Goal: Use online tool/utility: Utilize a website feature to perform a specific function

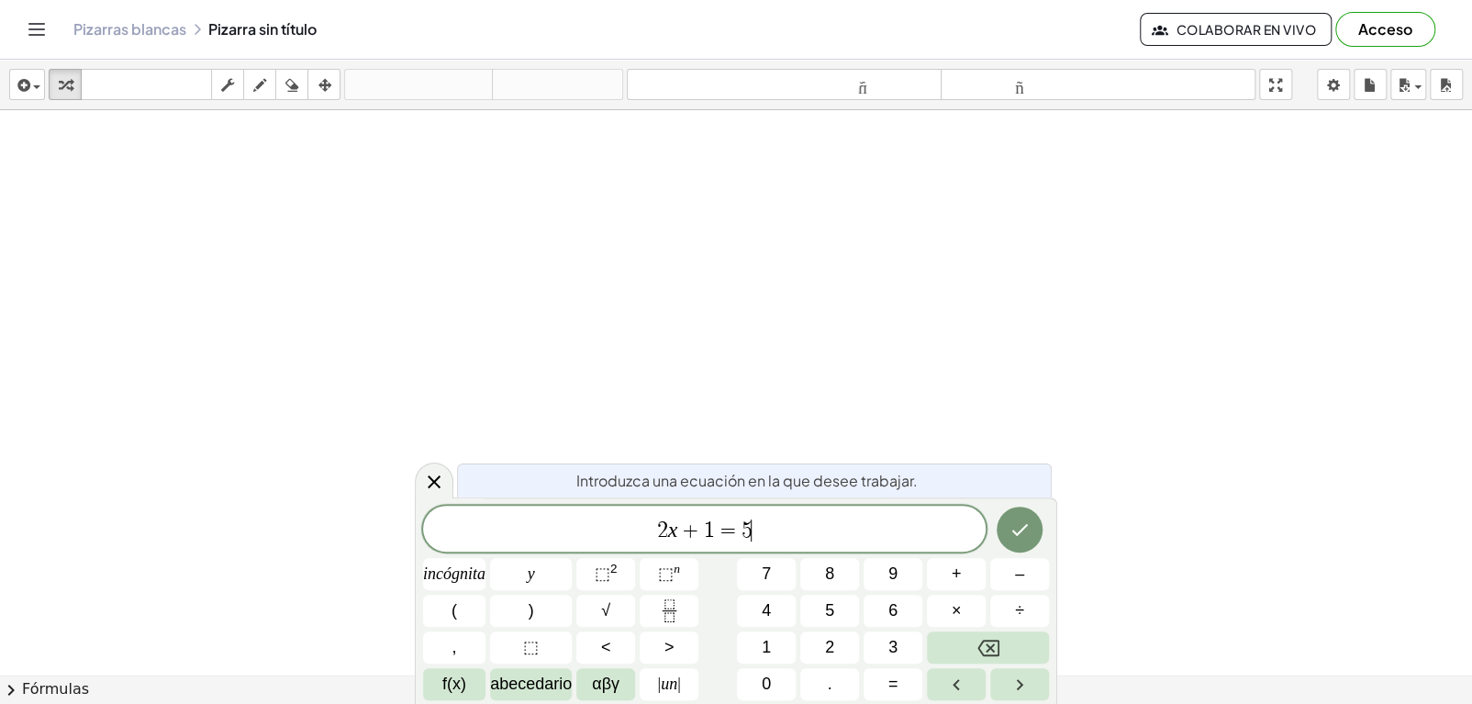
click at [778, 536] on span "2 x + 1 = 5 ​" at bounding box center [704, 531] width 563 height 26
drag, startPoint x: 778, startPoint y: 536, endPoint x: 639, endPoint y: 521, distance: 140.3
click at [639, 521] on span "2 x + 1 = 5" at bounding box center [704, 531] width 563 height 26
click at [1009, 537] on icon "Hecho" at bounding box center [1020, 530] width 22 height 22
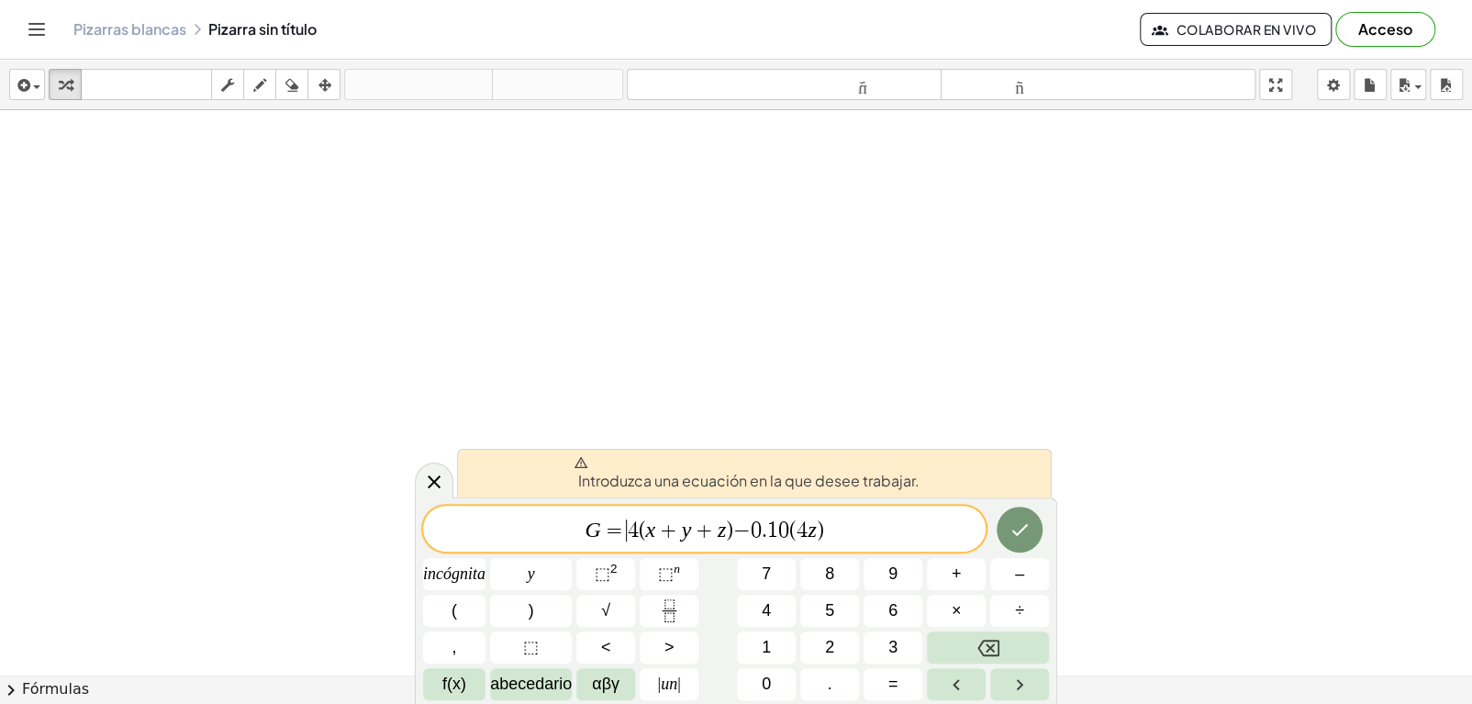
click at [618, 527] on span "=" at bounding box center [614, 531] width 27 height 22
click at [840, 525] on span "G = 4 ( x + y + z ) − 0 . 1 0 ( 4 z ) ​" at bounding box center [704, 531] width 563 height 26
click at [1018, 542] on button "Hecho" at bounding box center [1020, 530] width 46 height 46
click at [607, 531] on span "=" at bounding box center [614, 531] width 27 height 22
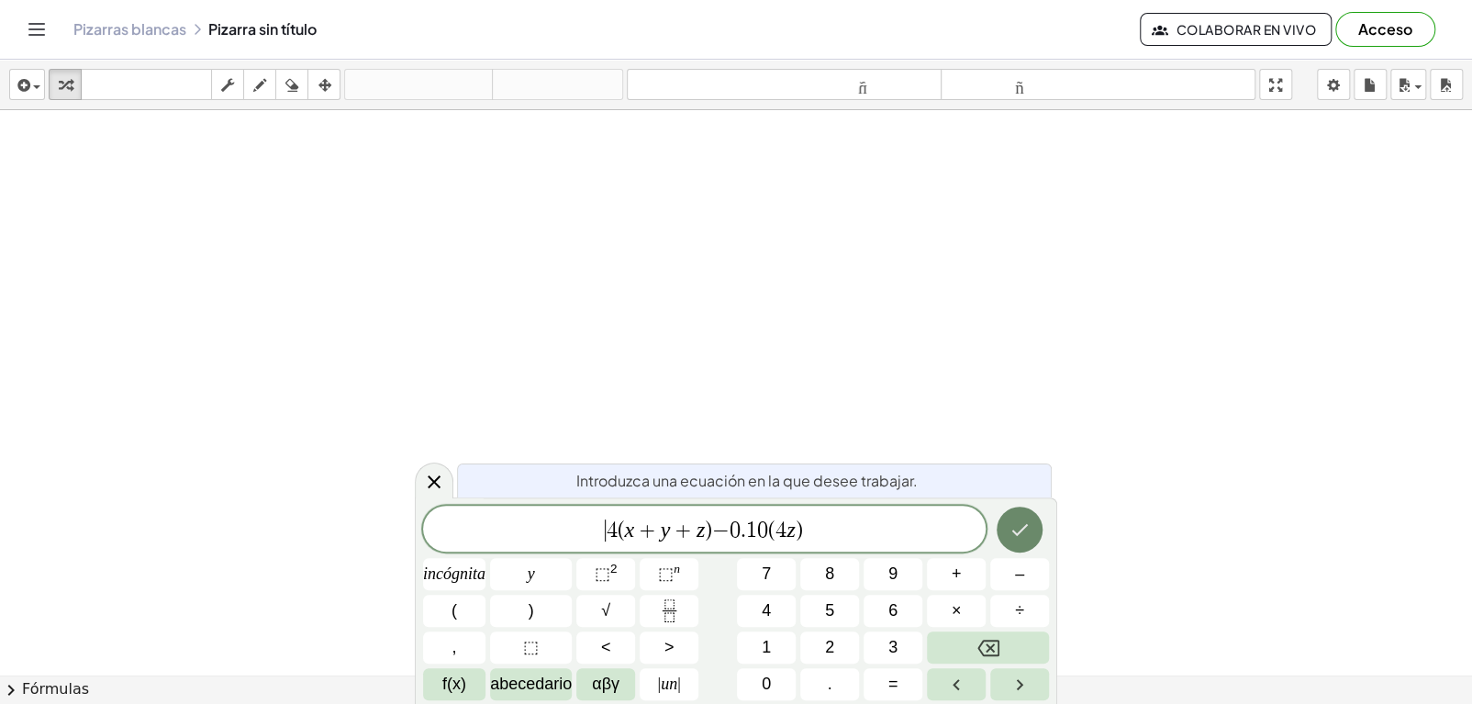
click at [1020, 531] on icon "Hecho" at bounding box center [1020, 530] width 17 height 12
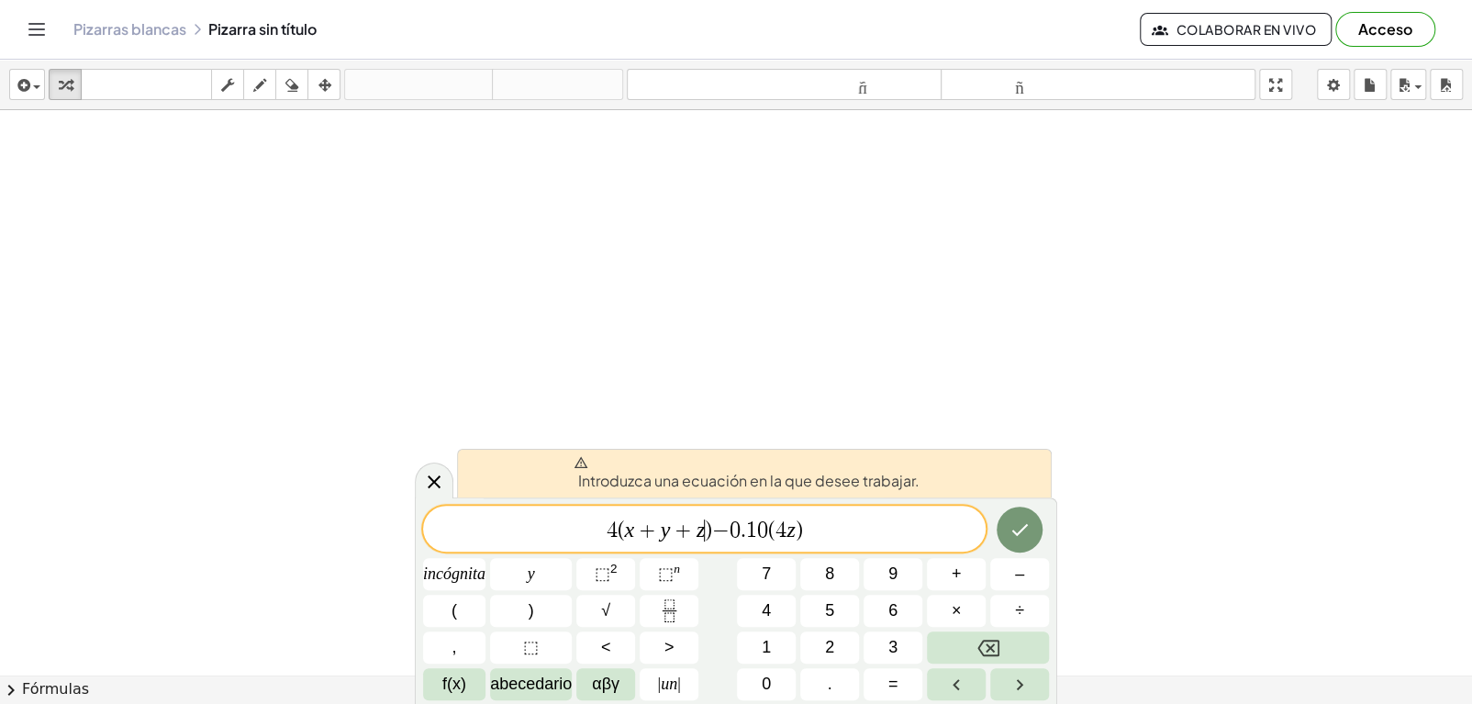
click at [708, 531] on span ")" at bounding box center [708, 531] width 7 height 22
click at [433, 487] on icon at bounding box center [434, 482] width 22 height 22
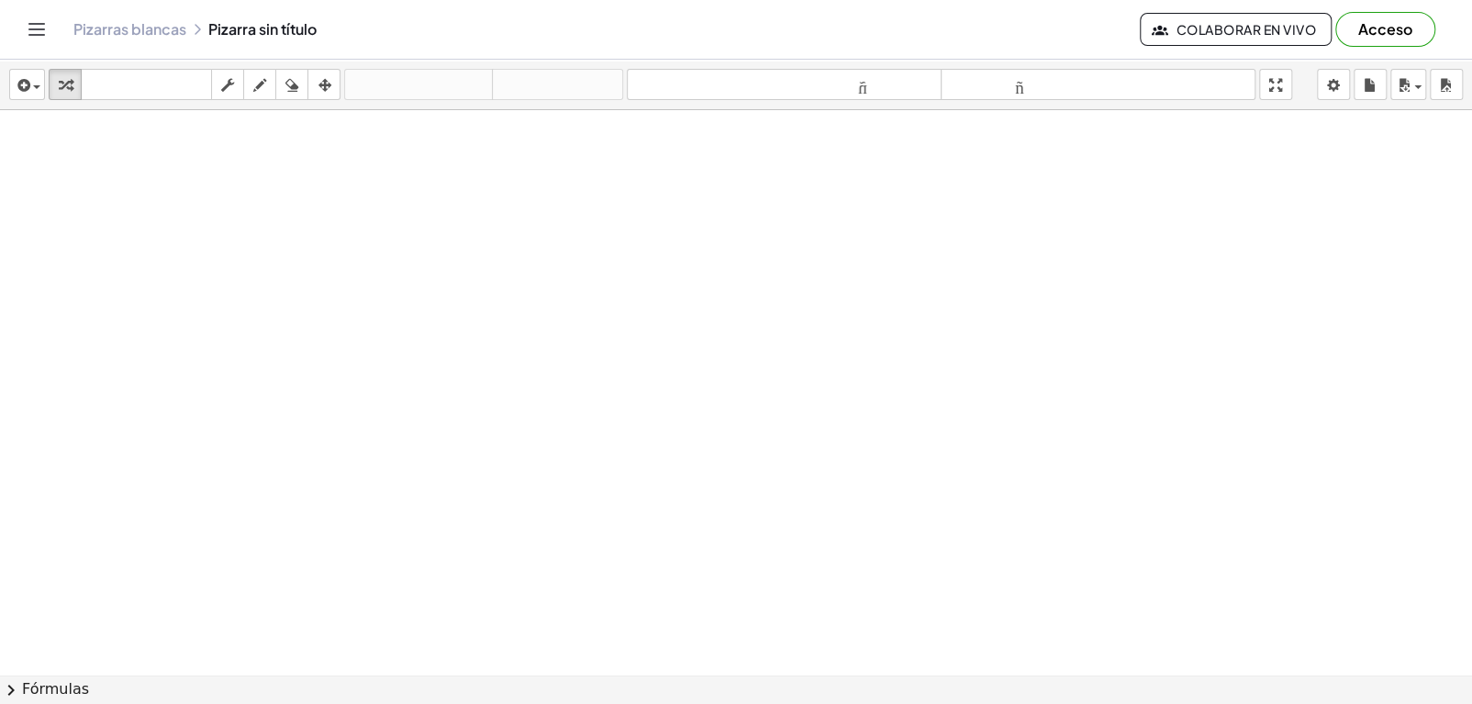
click at [431, 291] on div at bounding box center [736, 716] width 1472 height 1213
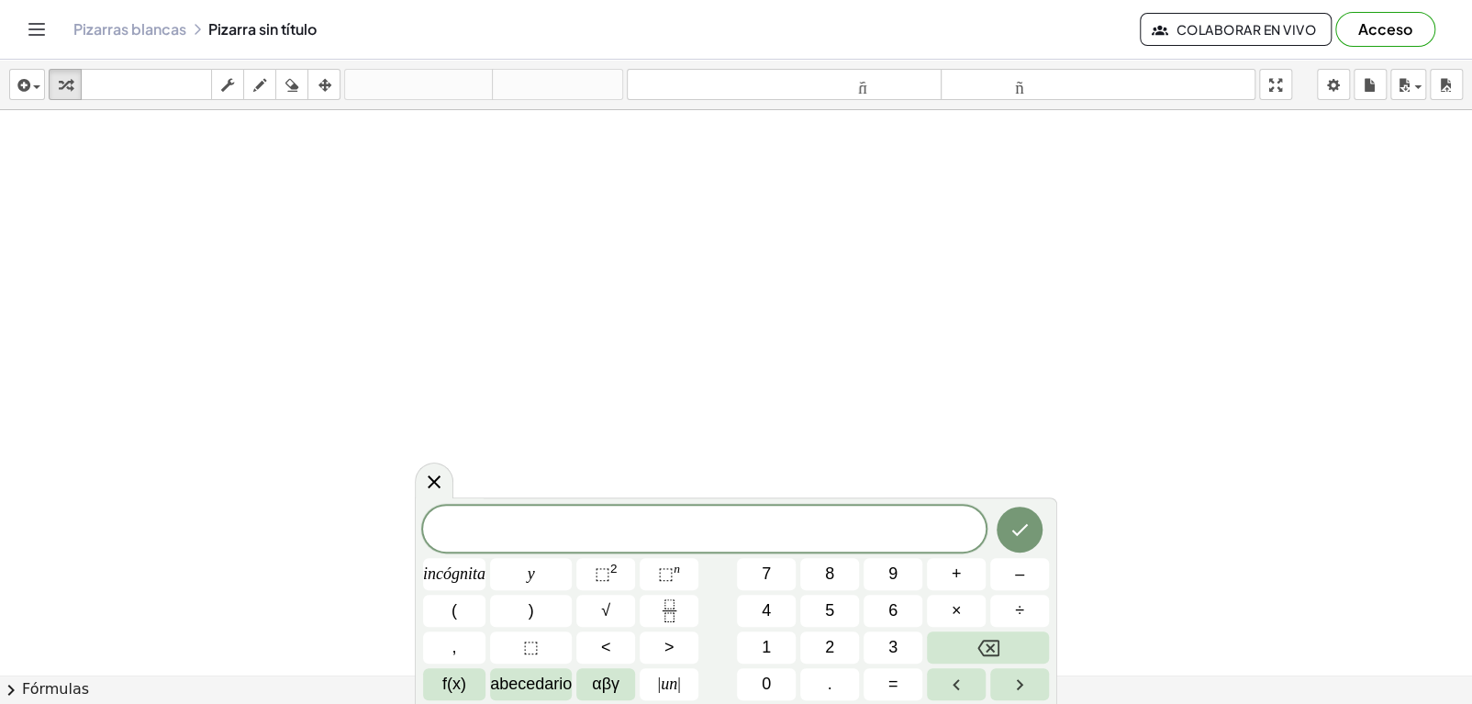
click at [417, 218] on div at bounding box center [736, 716] width 1472 height 1213
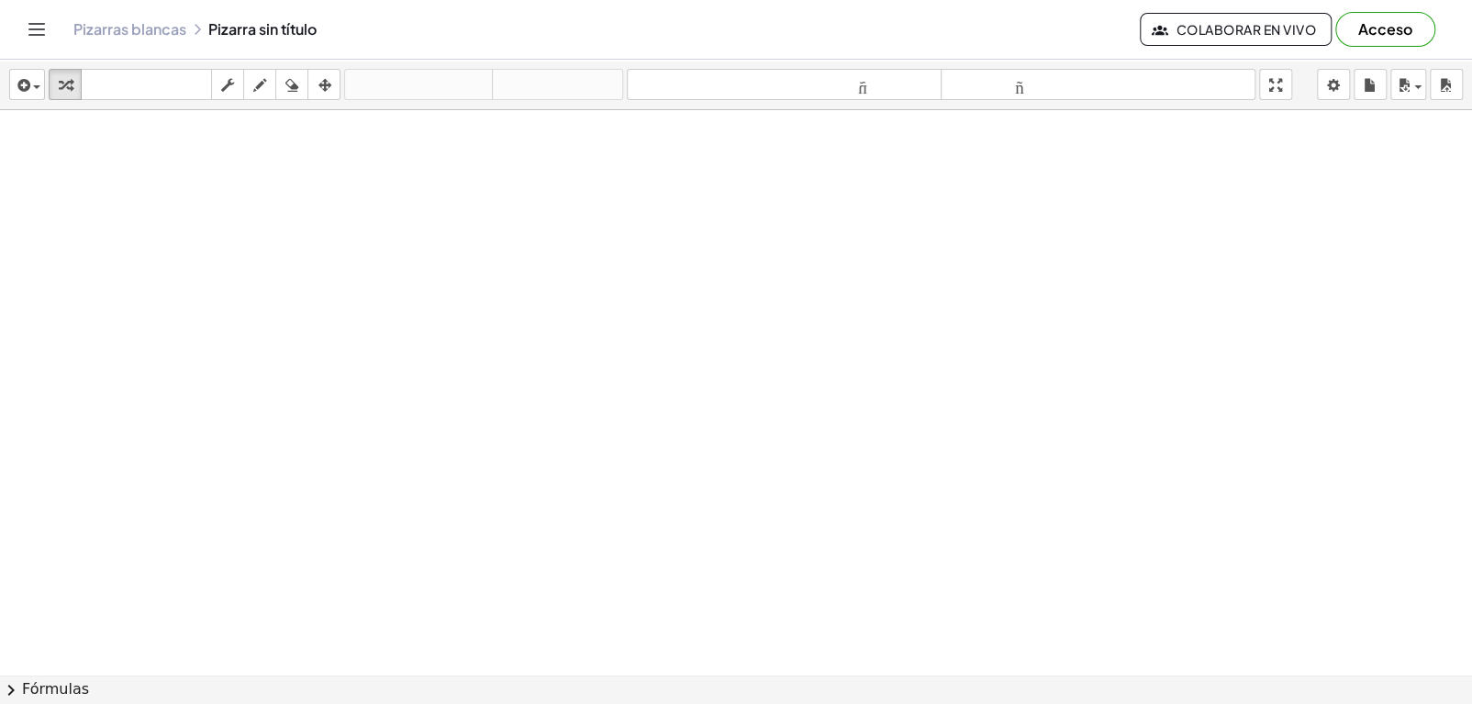
click at [417, 218] on div at bounding box center [736, 716] width 1472 height 1213
click at [848, 85] on font "tamaño_del_formato" at bounding box center [785, 84] width 306 height 17
click at [1038, 84] on font "tamaño_del_formato" at bounding box center [1098, 84] width 306 height 17
drag, startPoint x: 240, startPoint y: 85, endPoint x: 261, endPoint y: 84, distance: 20.3
click at [261, 84] on div "transformar teclado teclado fregar dibujar borrar arreglar" at bounding box center [195, 84] width 292 height 31
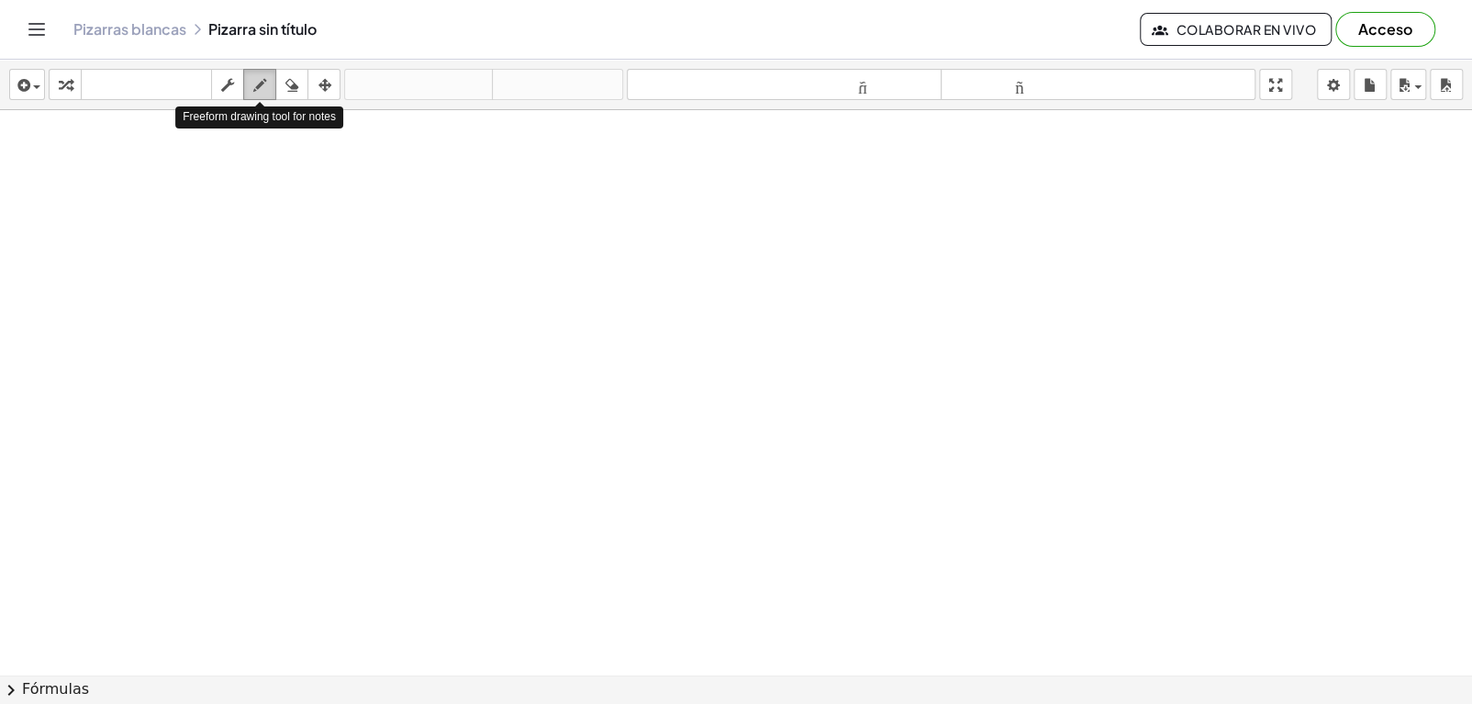
click at [261, 84] on icon "button" at bounding box center [259, 85] width 13 height 22
click at [310, 161] on div at bounding box center [736, 716] width 1472 height 1213
click at [482, 386] on div at bounding box center [736, 716] width 1472 height 1213
click at [523, 298] on div at bounding box center [736, 716] width 1472 height 1213
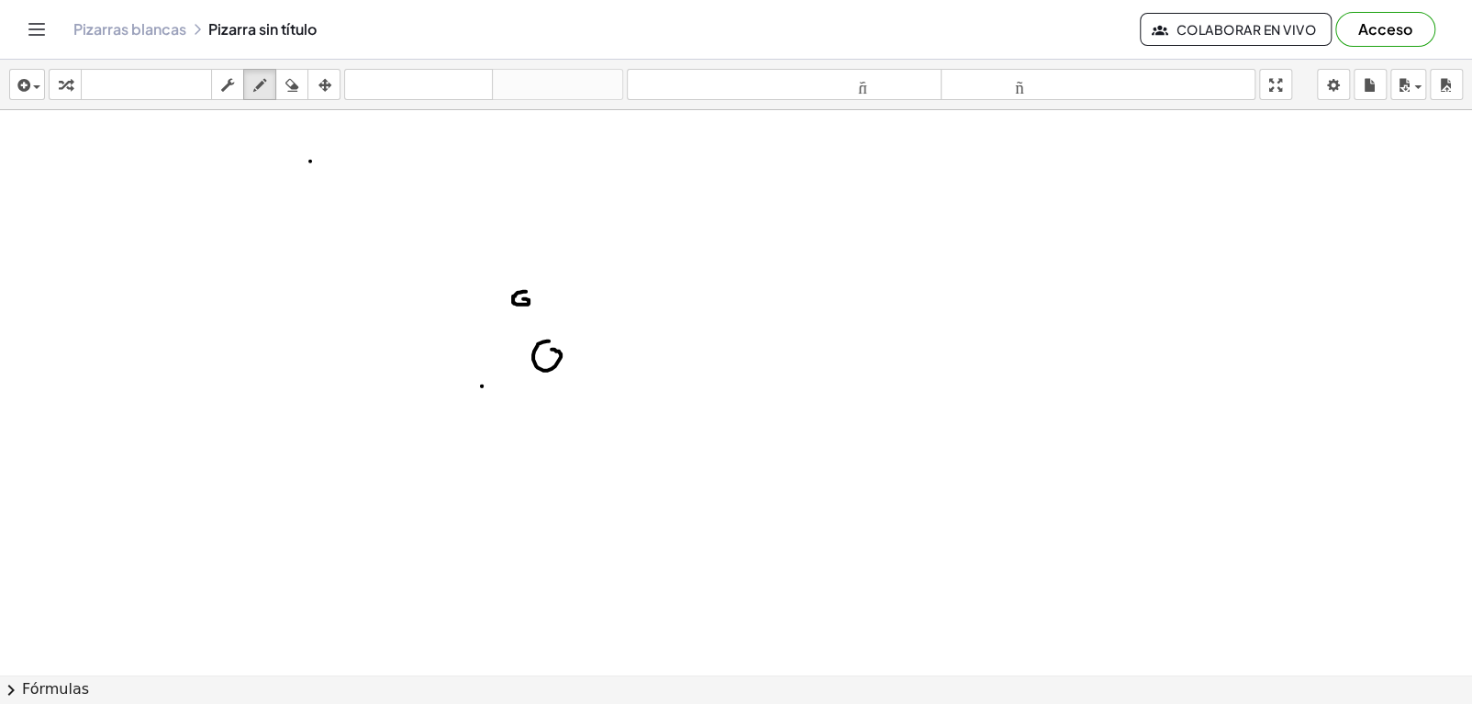
click at [551, 349] on div at bounding box center [736, 716] width 1472 height 1213
drag, startPoint x: 551, startPoint y: 349, endPoint x: 554, endPoint y: 340, distance: 9.6
click at [554, 340] on div at bounding box center [736, 716] width 1472 height 1213
drag, startPoint x: 585, startPoint y: 338, endPoint x: 607, endPoint y: 339, distance: 22.0
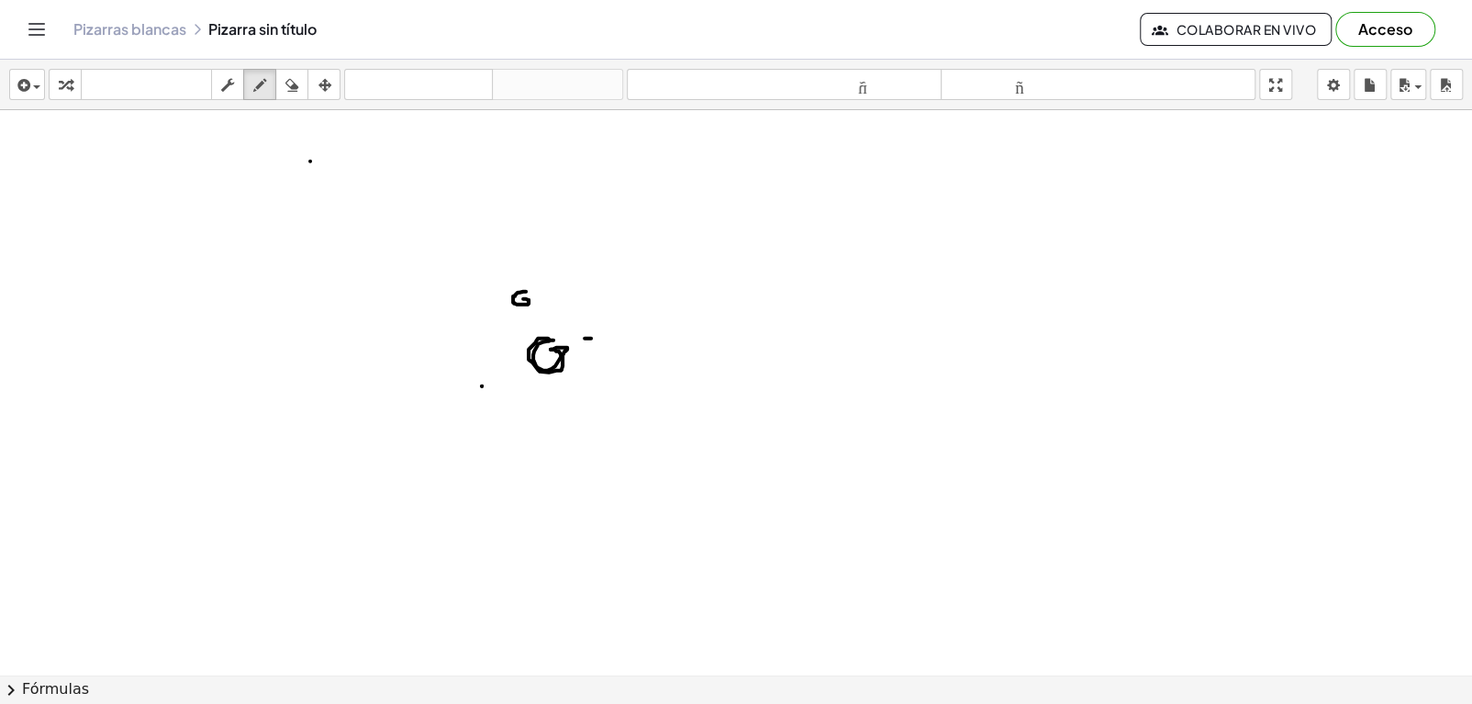
click at [607, 339] on div at bounding box center [736, 716] width 1472 height 1213
drag, startPoint x: 586, startPoint y: 346, endPoint x: 607, endPoint y: 346, distance: 21.1
click at [607, 346] on div at bounding box center [736, 716] width 1472 height 1213
click at [296, 96] on button "borrar" at bounding box center [291, 84] width 33 height 31
drag, startPoint x: 523, startPoint y: 295, endPoint x: 274, endPoint y: 96, distance: 318.8
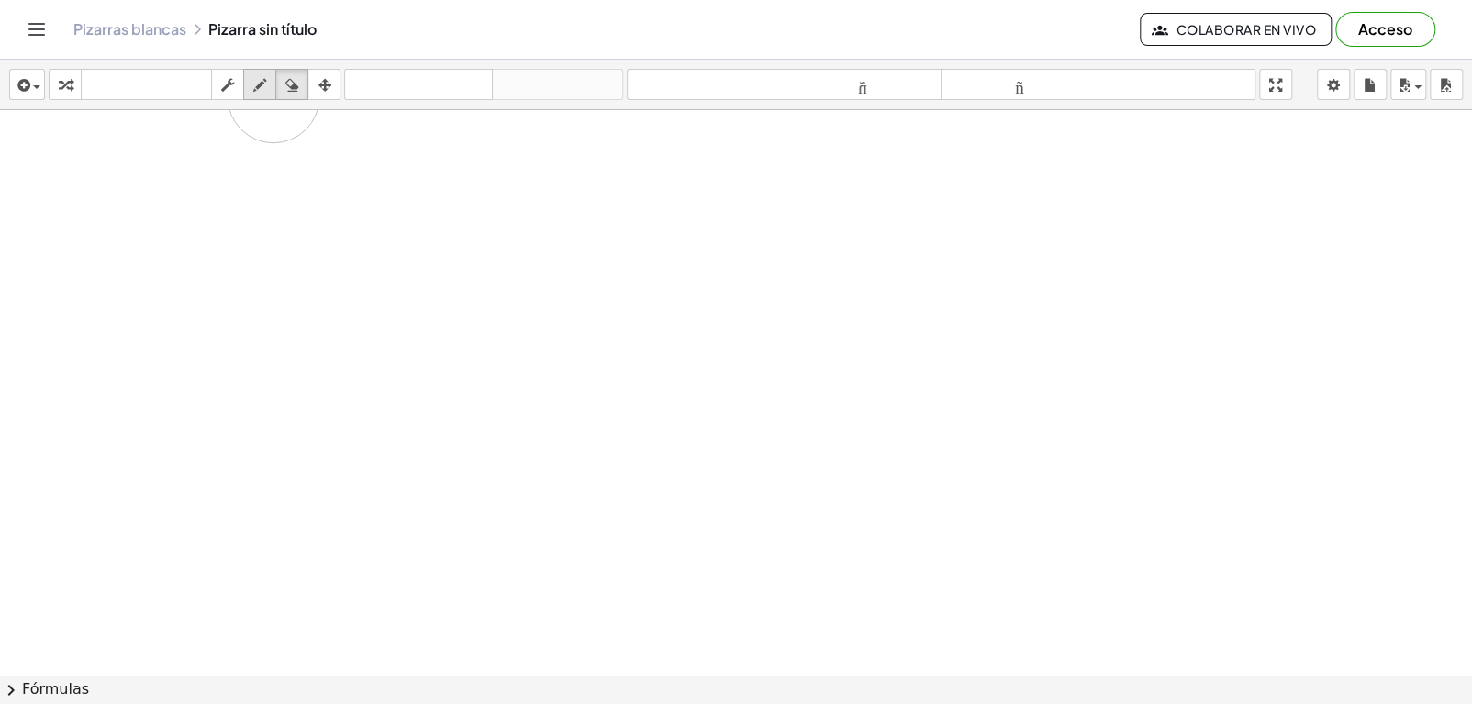
click at [274, 96] on div "insertar Seleccione uno: Expresión matemática Función Texto Vídeo de YouTube Gr…" at bounding box center [736, 382] width 1472 height 644
click at [237, 83] on div "button" at bounding box center [228, 84] width 24 height 22
drag, startPoint x: 511, startPoint y: 323, endPoint x: 553, endPoint y: 335, distance: 43.0
click at [553, 335] on div at bounding box center [736, 716] width 1472 height 1213
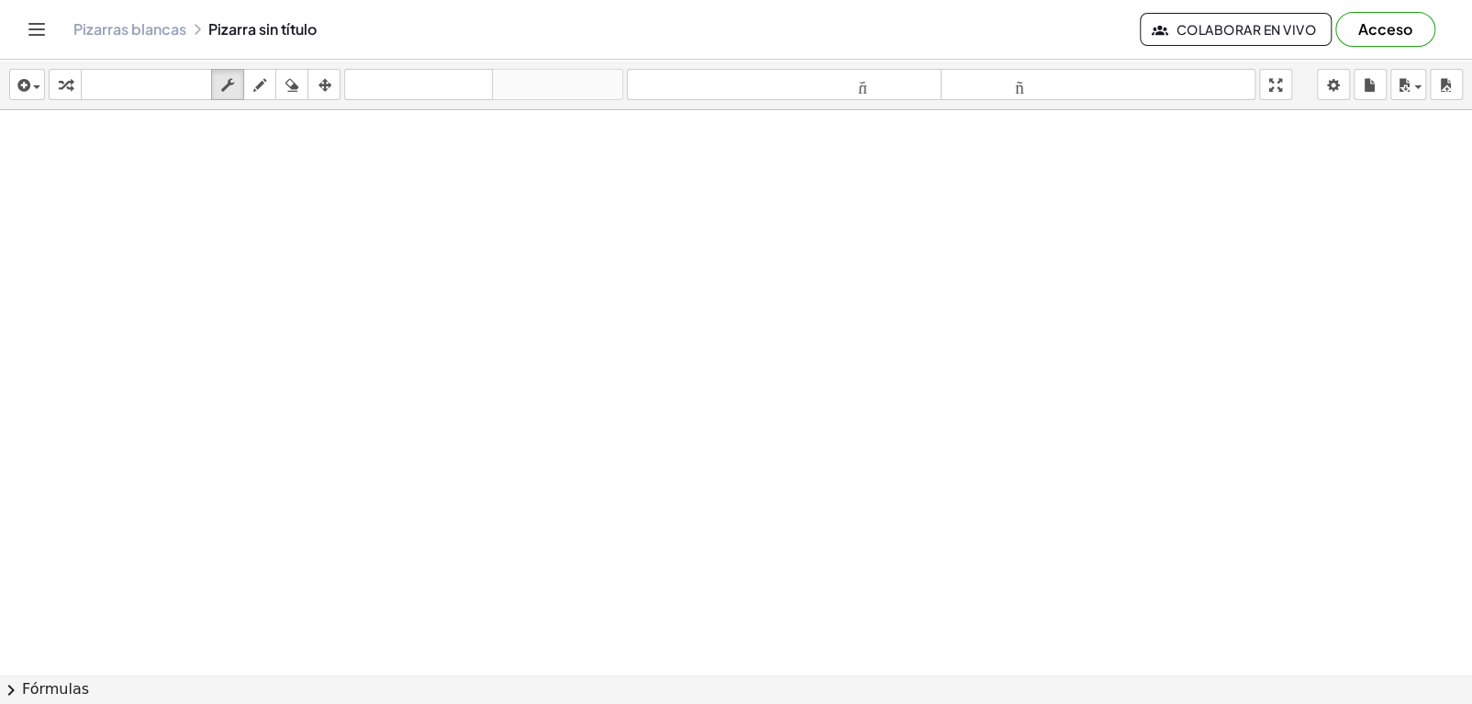
click at [553, 335] on div at bounding box center [736, 716] width 1472 height 1213
click at [318, 91] on icon "button" at bounding box center [324, 85] width 13 height 22
click at [257, 82] on icon "button" at bounding box center [259, 85] width 13 height 22
click at [143, 76] on font "teclado" at bounding box center [146, 84] width 122 height 17
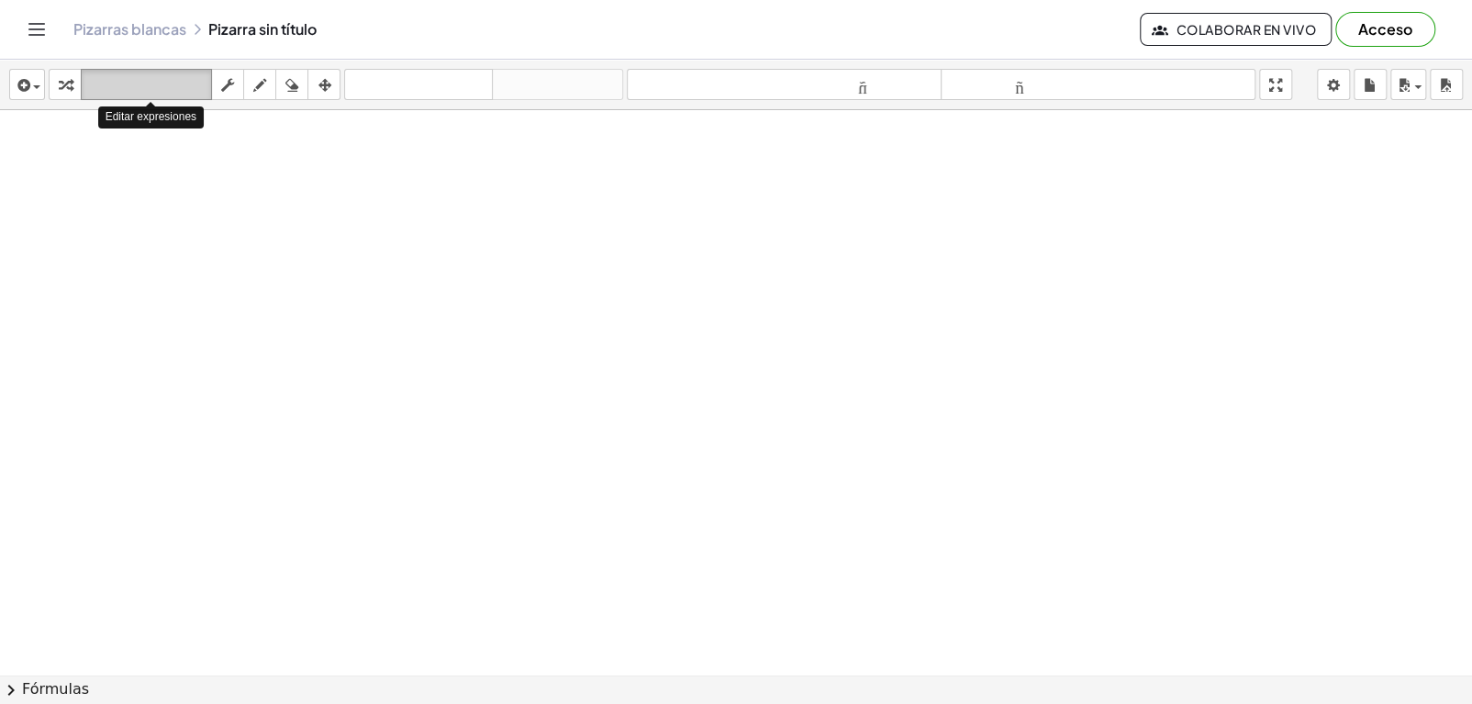
click at [143, 76] on font "teclado" at bounding box center [146, 84] width 122 height 17
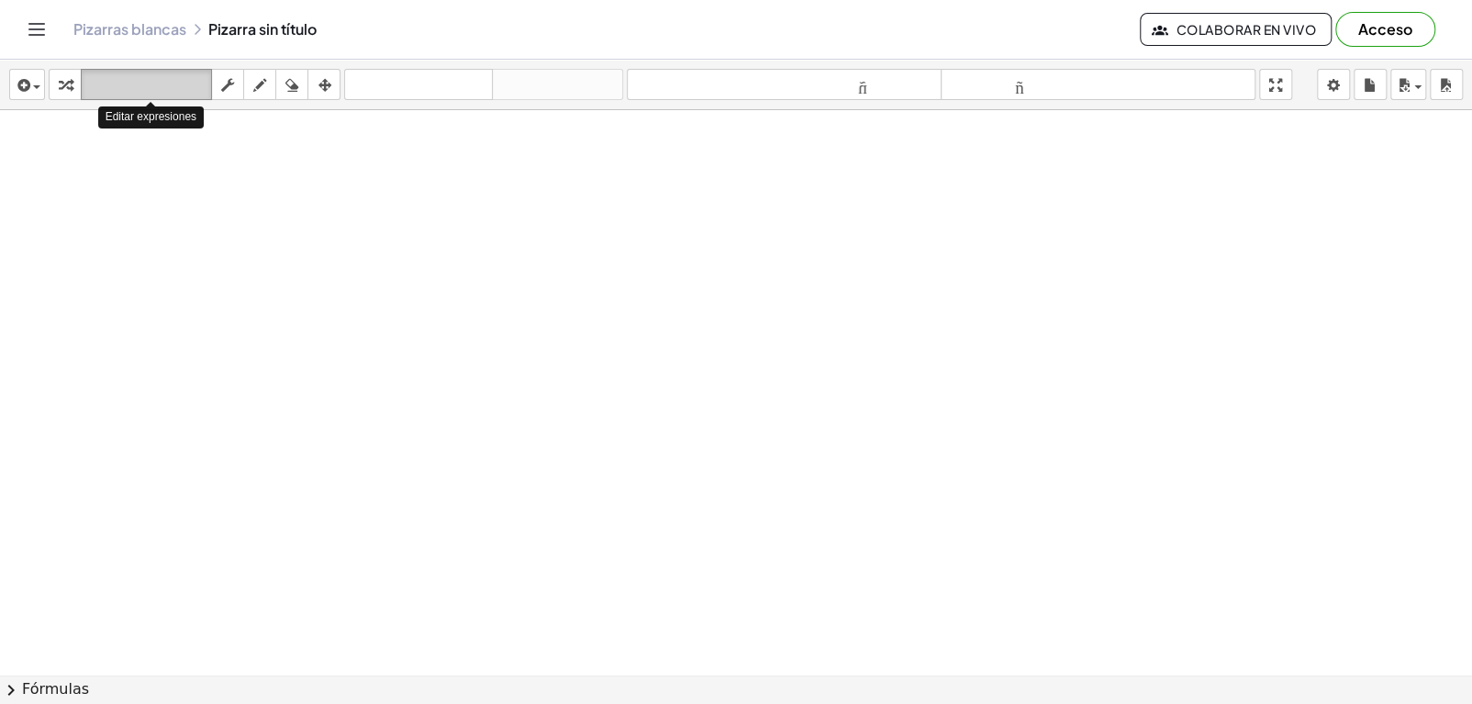
click at [143, 76] on font "teclado" at bounding box center [146, 84] width 122 height 17
click at [506, 309] on div at bounding box center [736, 716] width 1472 height 1213
drag, startPoint x: 506, startPoint y: 309, endPoint x: 488, endPoint y: 337, distance: 32.6
click at [488, 337] on div at bounding box center [736, 716] width 1472 height 1213
click at [253, 95] on icon "button" at bounding box center [259, 85] width 13 height 22
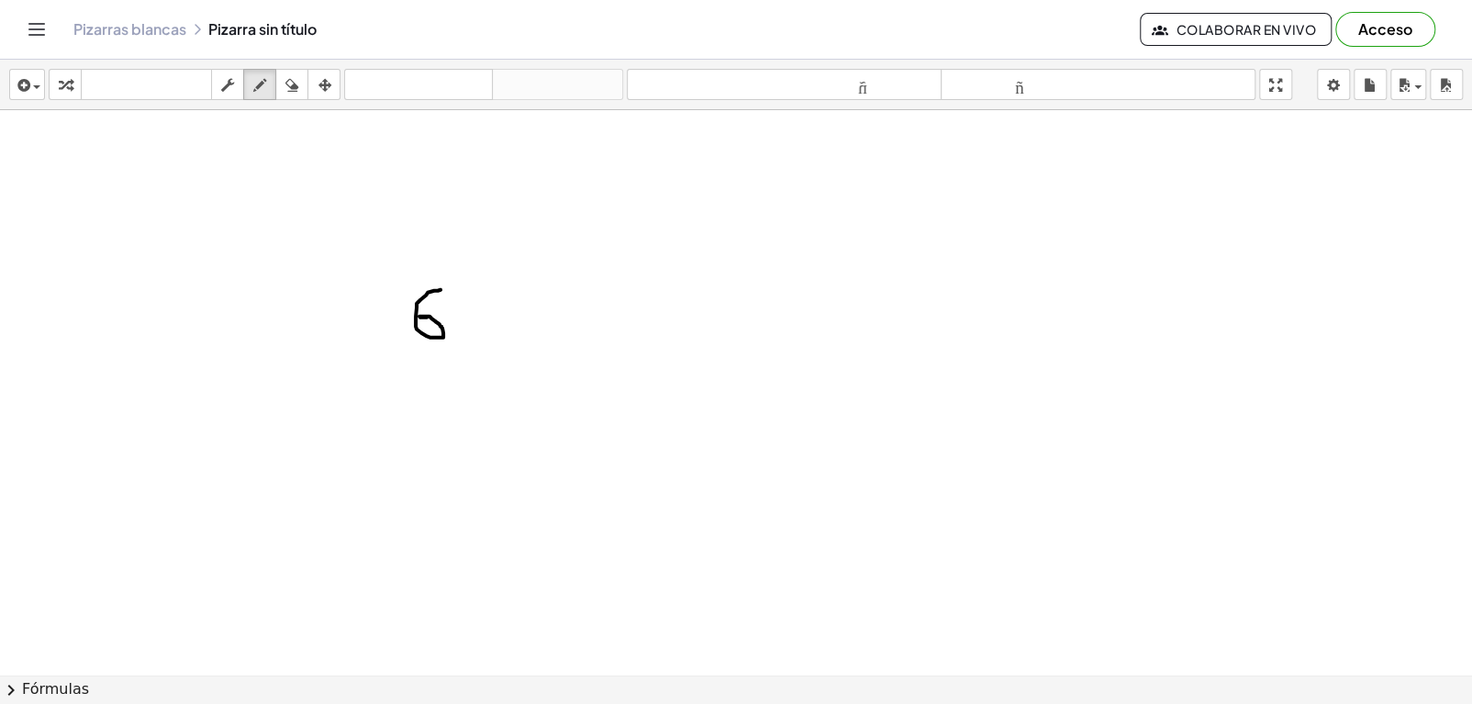
drag, startPoint x: 441, startPoint y: 289, endPoint x: 427, endPoint y: 317, distance: 30.8
click at [427, 317] on div at bounding box center [736, 716] width 1472 height 1213
drag, startPoint x: 303, startPoint y: 91, endPoint x: 394, endPoint y: 285, distance: 213.9
click at [394, 285] on div "insertar Seleccione uno: Expresión matemática Función Texto Vídeo de YouTube Gr…" at bounding box center [736, 382] width 1472 height 644
click at [394, 285] on div at bounding box center [736, 716] width 1472 height 1213
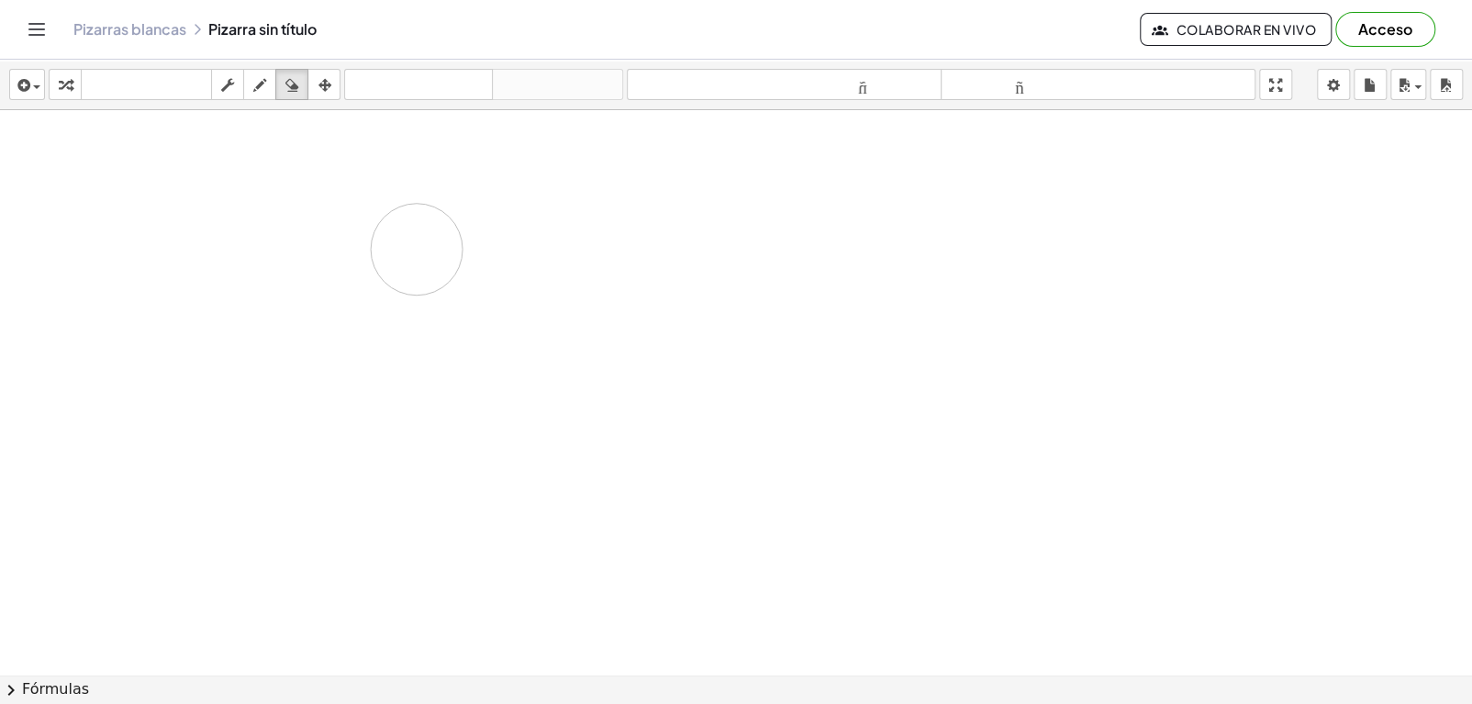
drag, startPoint x: 394, startPoint y: 285, endPoint x: 426, endPoint y: 314, distance: 43.5
click at [426, 314] on div at bounding box center [736, 716] width 1472 height 1213
click at [272, 87] on button "dibujar" at bounding box center [259, 84] width 33 height 31
drag, startPoint x: 464, startPoint y: 349, endPoint x: 451, endPoint y: 375, distance: 28.7
click at [451, 375] on div at bounding box center [736, 716] width 1472 height 1213
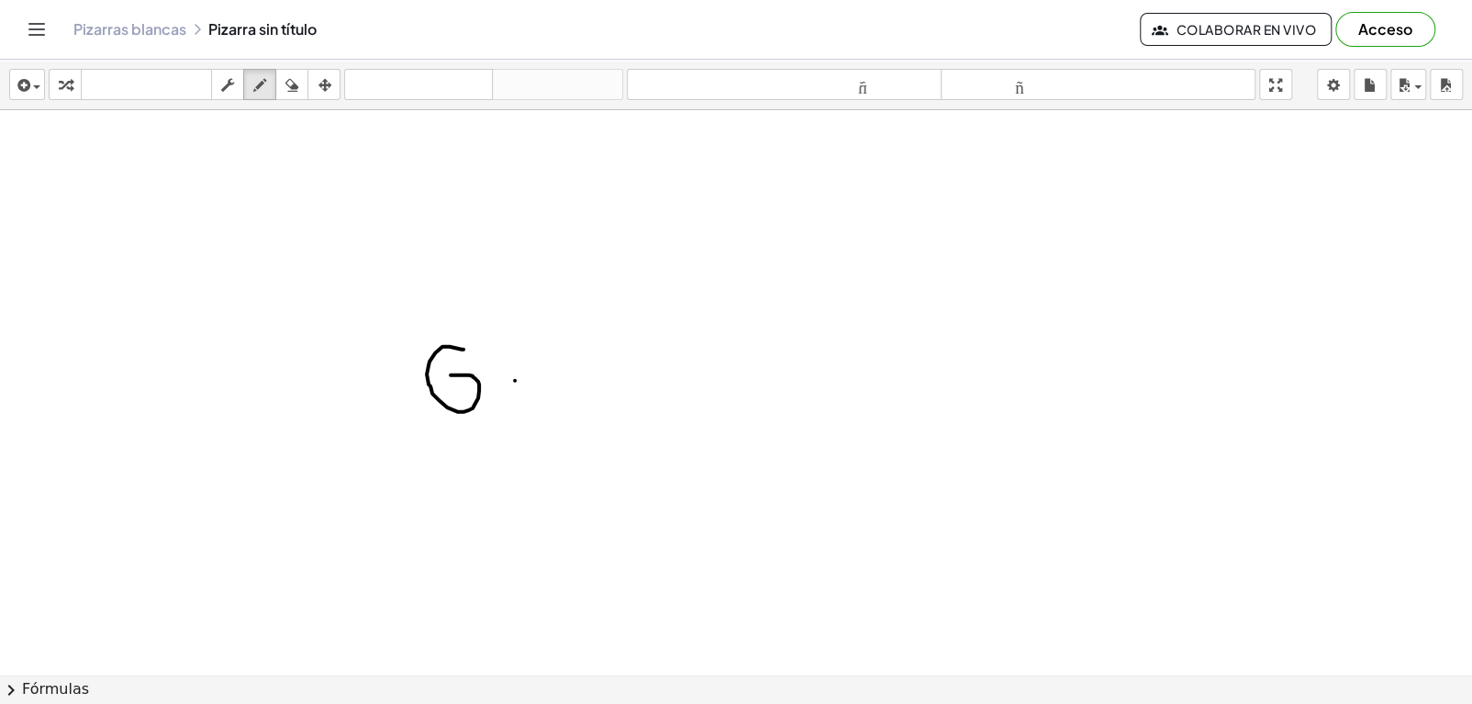
drag, startPoint x: 515, startPoint y: 380, endPoint x: 538, endPoint y: 385, distance: 23.4
click at [538, 385] on div at bounding box center [736, 716] width 1472 height 1213
drag, startPoint x: 519, startPoint y: 390, endPoint x: 542, endPoint y: 396, distance: 23.6
click at [542, 396] on div at bounding box center [736, 716] width 1472 height 1213
drag, startPoint x: 556, startPoint y: 386, endPoint x: 573, endPoint y: 443, distance: 60.1
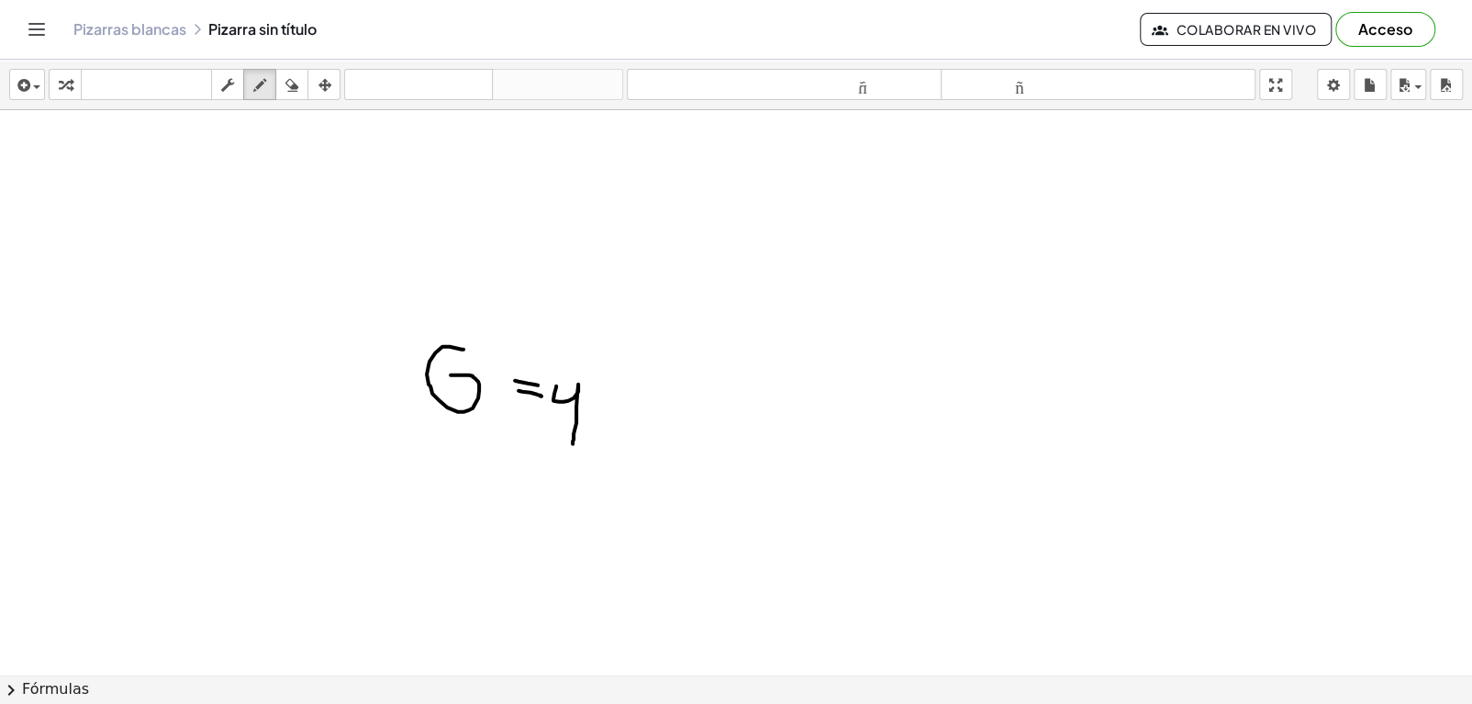
click at [573, 443] on div at bounding box center [736, 716] width 1472 height 1213
click at [637, 420] on div at bounding box center [736, 716] width 1472 height 1213
drag, startPoint x: 678, startPoint y: 335, endPoint x: 637, endPoint y: 346, distance: 42.7
click at [637, 346] on div at bounding box center [736, 716] width 1472 height 1213
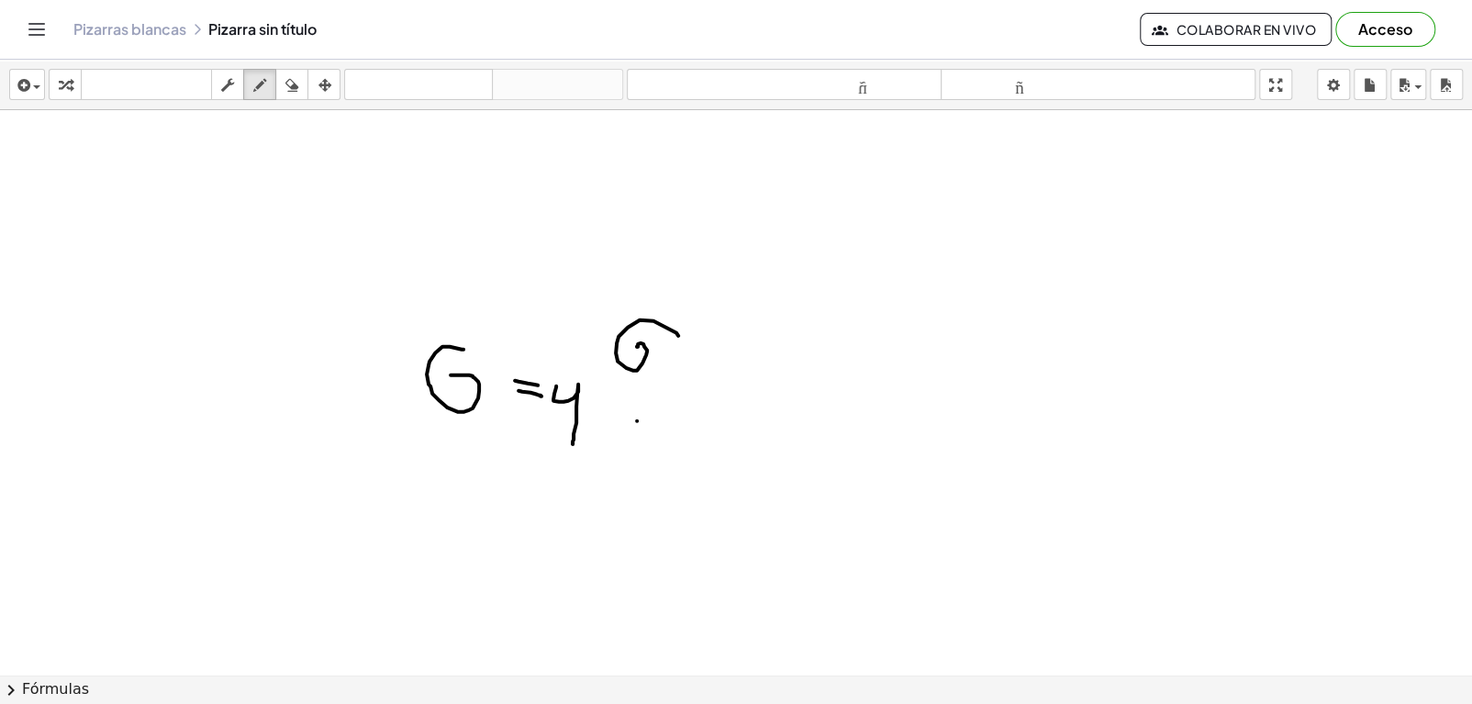
click at [637, 346] on div at bounding box center [736, 716] width 1472 height 1213
drag, startPoint x: 660, startPoint y: 344, endPoint x: 686, endPoint y: 377, distance: 41.9
click at [686, 377] on div at bounding box center [736, 716] width 1472 height 1213
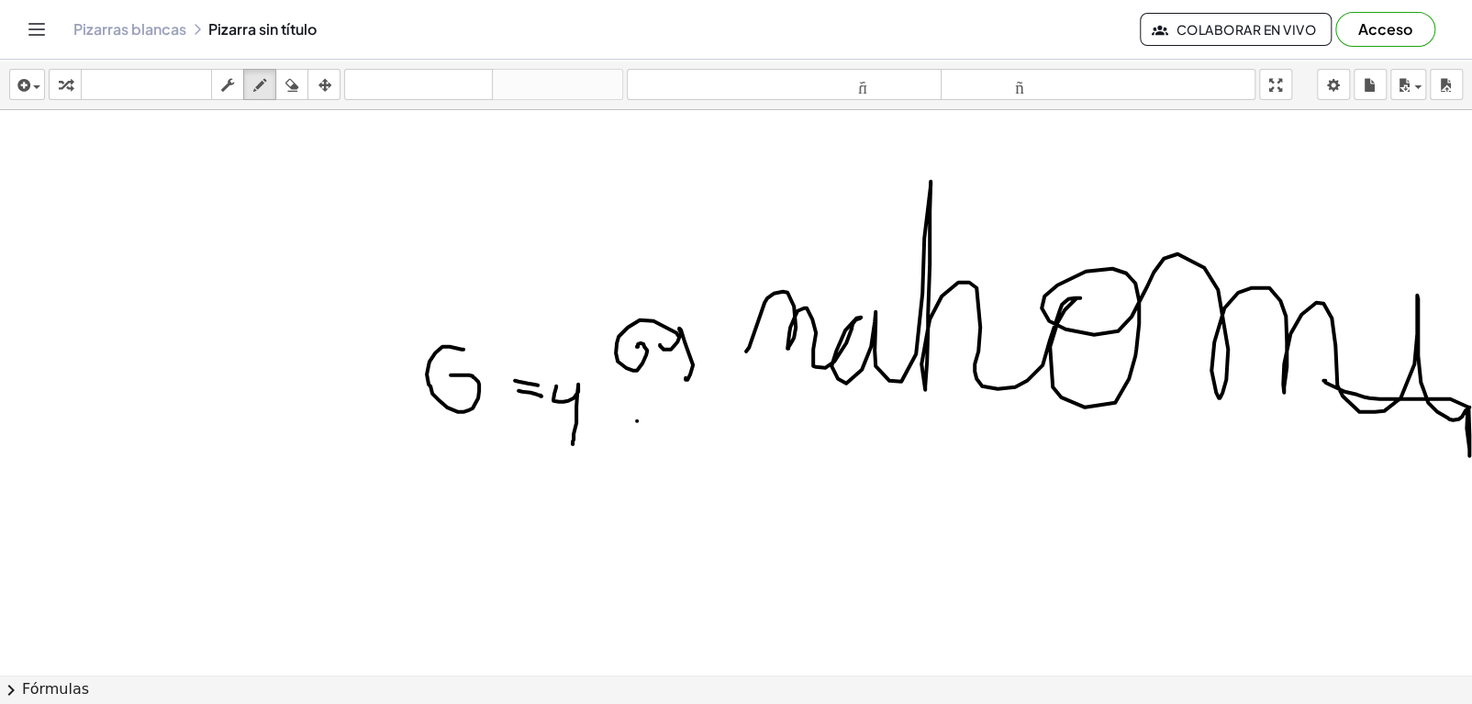
drag, startPoint x: 746, startPoint y: 351, endPoint x: 1324, endPoint y: 380, distance: 578.1
click at [1324, 380] on div at bounding box center [736, 716] width 1472 height 1213
drag, startPoint x: 283, startPoint y: 84, endPoint x: 389, endPoint y: 374, distance: 308.1
click at [389, 374] on div "insertar Seleccione uno: Expresión matemática Función Texto Vídeo de YouTube Gr…" at bounding box center [736, 382] width 1472 height 644
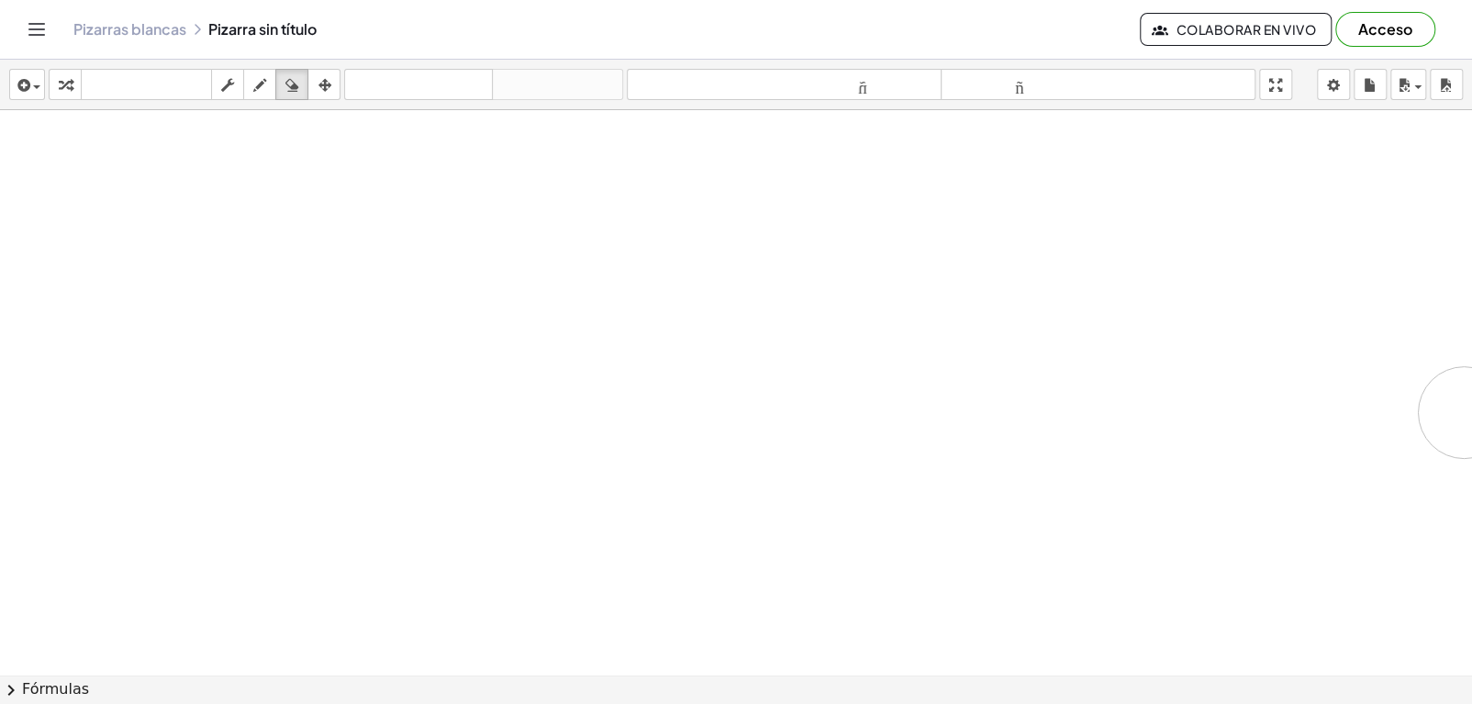
drag, startPoint x: 389, startPoint y: 374, endPoint x: 1465, endPoint y: 412, distance: 1076.5
click at [1465, 412] on div "×" at bounding box center [736, 392] width 1472 height 565
click at [261, 77] on icon "button" at bounding box center [259, 85] width 13 height 22
drag, startPoint x: 149, startPoint y: 245, endPoint x: 147, endPoint y: 263, distance: 17.5
click at [147, 263] on div at bounding box center [738, 716] width 1476 height 1213
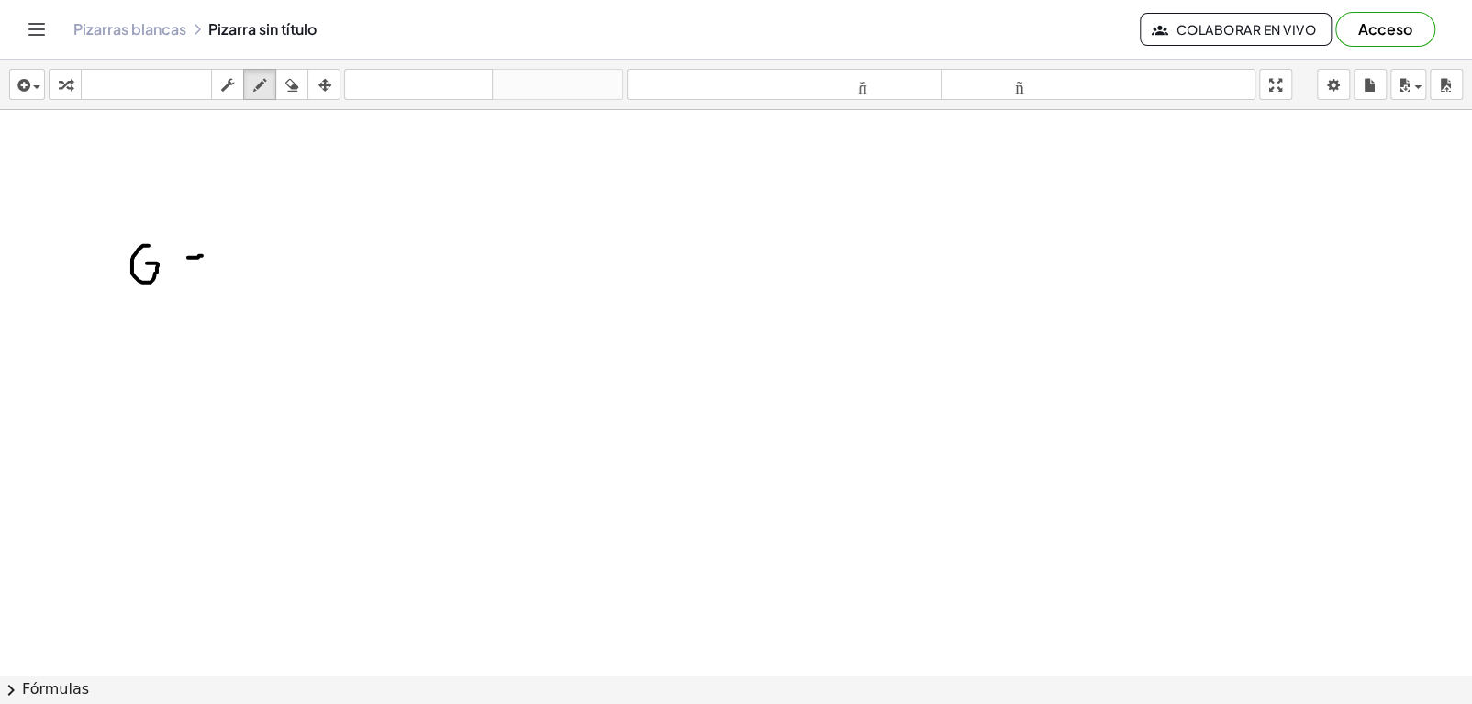
drag, startPoint x: 188, startPoint y: 257, endPoint x: 204, endPoint y: 255, distance: 15.7
click at [204, 255] on div at bounding box center [738, 716] width 1476 height 1213
drag, startPoint x: 192, startPoint y: 266, endPoint x: 208, endPoint y: 266, distance: 16.5
click at [208, 266] on div at bounding box center [738, 716] width 1476 height 1213
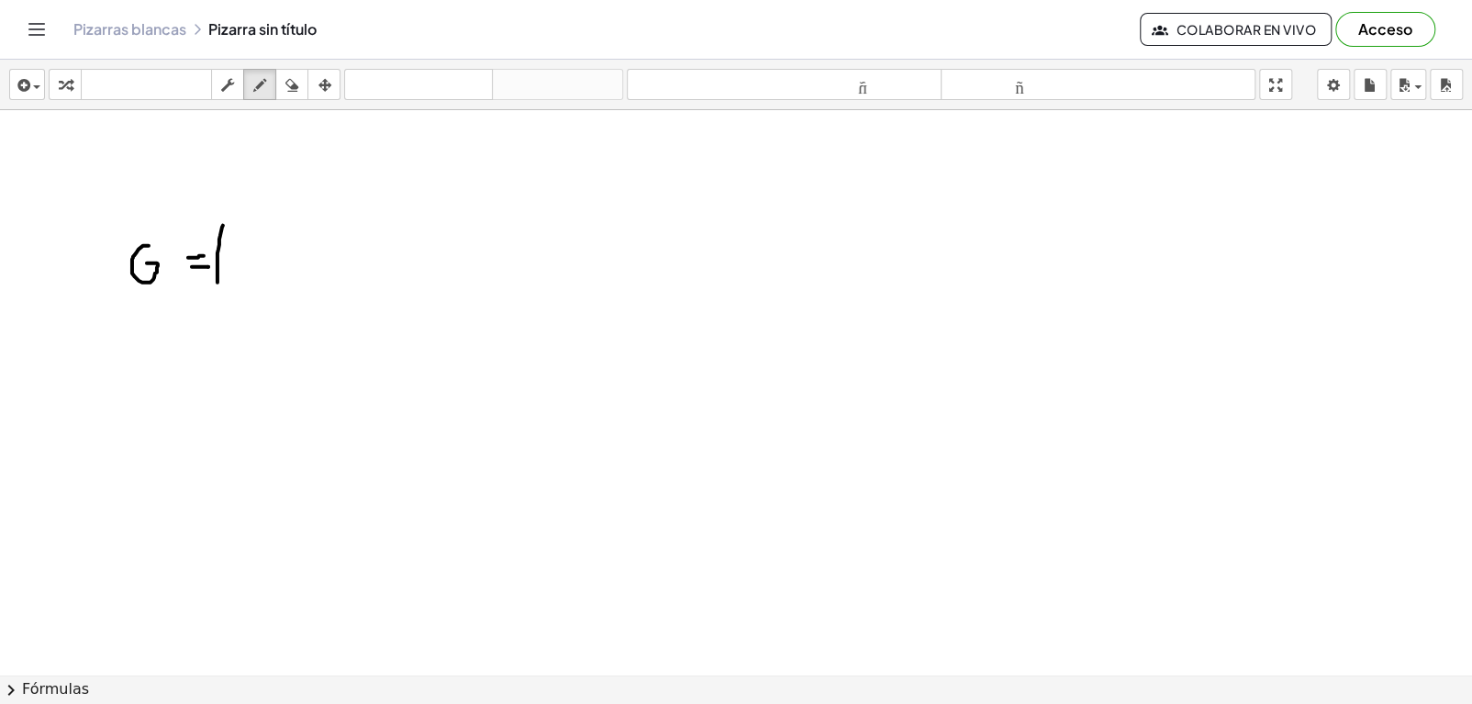
drag, startPoint x: 223, startPoint y: 225, endPoint x: 218, endPoint y: 289, distance: 64.5
click at [218, 289] on div at bounding box center [738, 716] width 1476 height 1213
drag, startPoint x: 242, startPoint y: 257, endPoint x: 250, endPoint y: 295, distance: 38.3
click at [250, 295] on div at bounding box center [738, 716] width 1476 height 1213
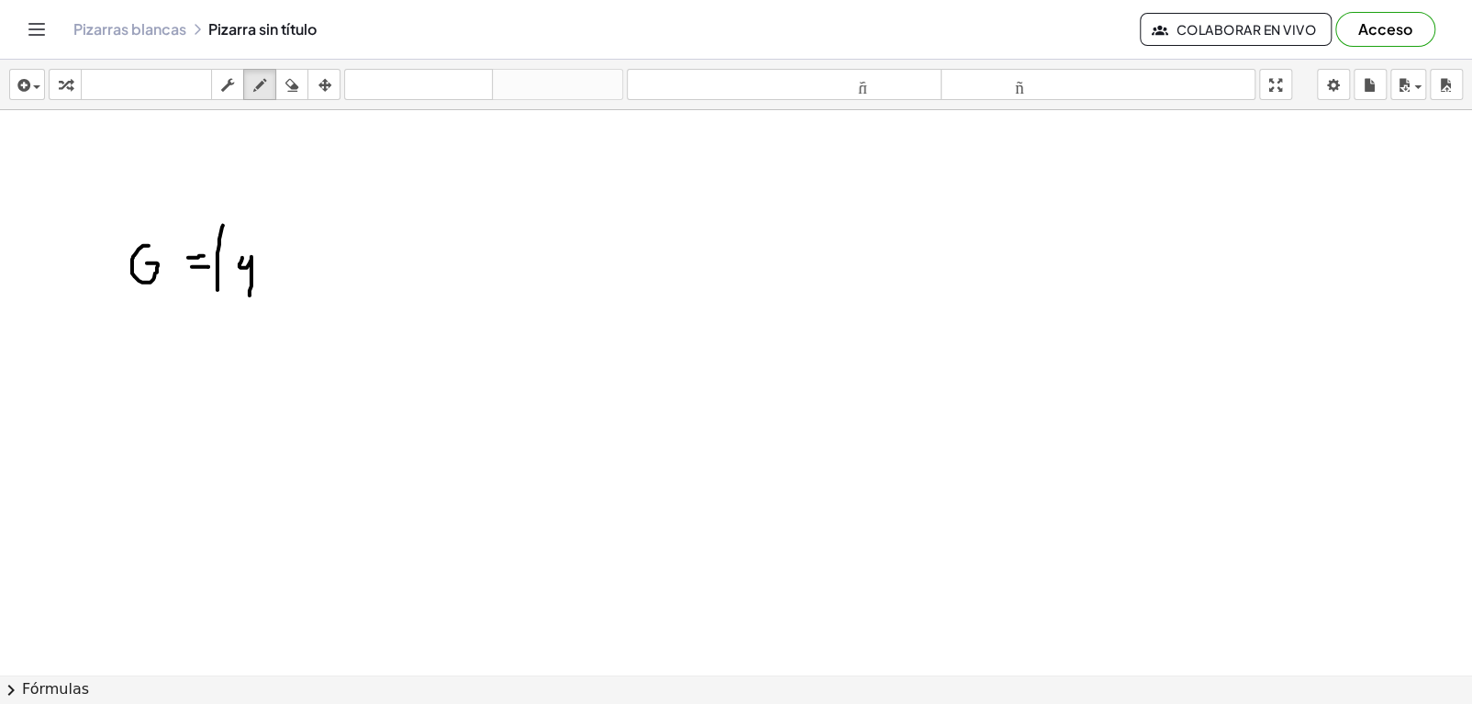
click at [250, 295] on div at bounding box center [738, 716] width 1476 height 1213
click at [283, 86] on div "button" at bounding box center [292, 84] width 24 height 22
drag, startPoint x: 240, startPoint y: 192, endPoint x: 219, endPoint y: 261, distance: 72.0
click at [219, 261] on div at bounding box center [738, 716] width 1476 height 1213
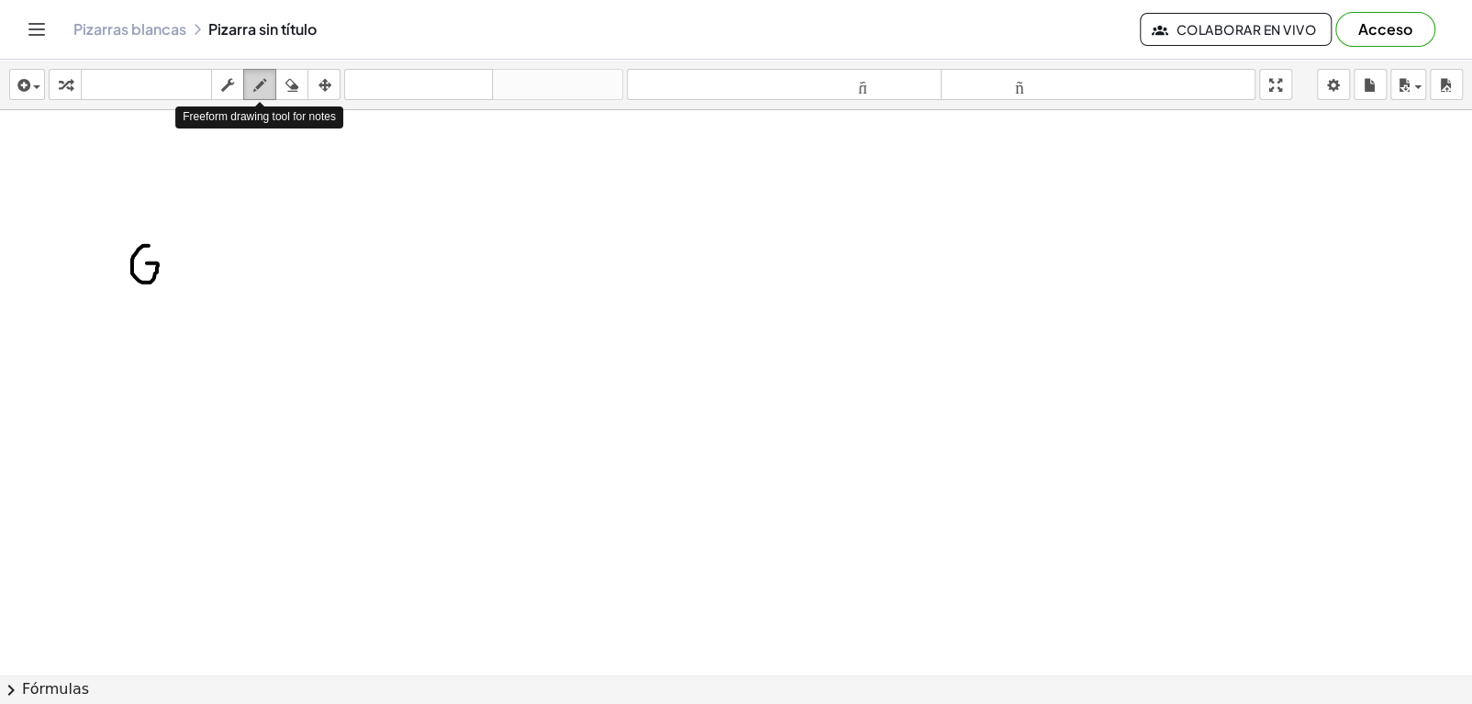
click at [259, 82] on icon "button" at bounding box center [259, 85] width 13 height 22
drag, startPoint x: 166, startPoint y: 251, endPoint x: 181, endPoint y: 254, distance: 15.1
click at [181, 254] on div at bounding box center [738, 716] width 1476 height 1213
drag, startPoint x: 165, startPoint y: 262, endPoint x: 181, endPoint y: 263, distance: 15.6
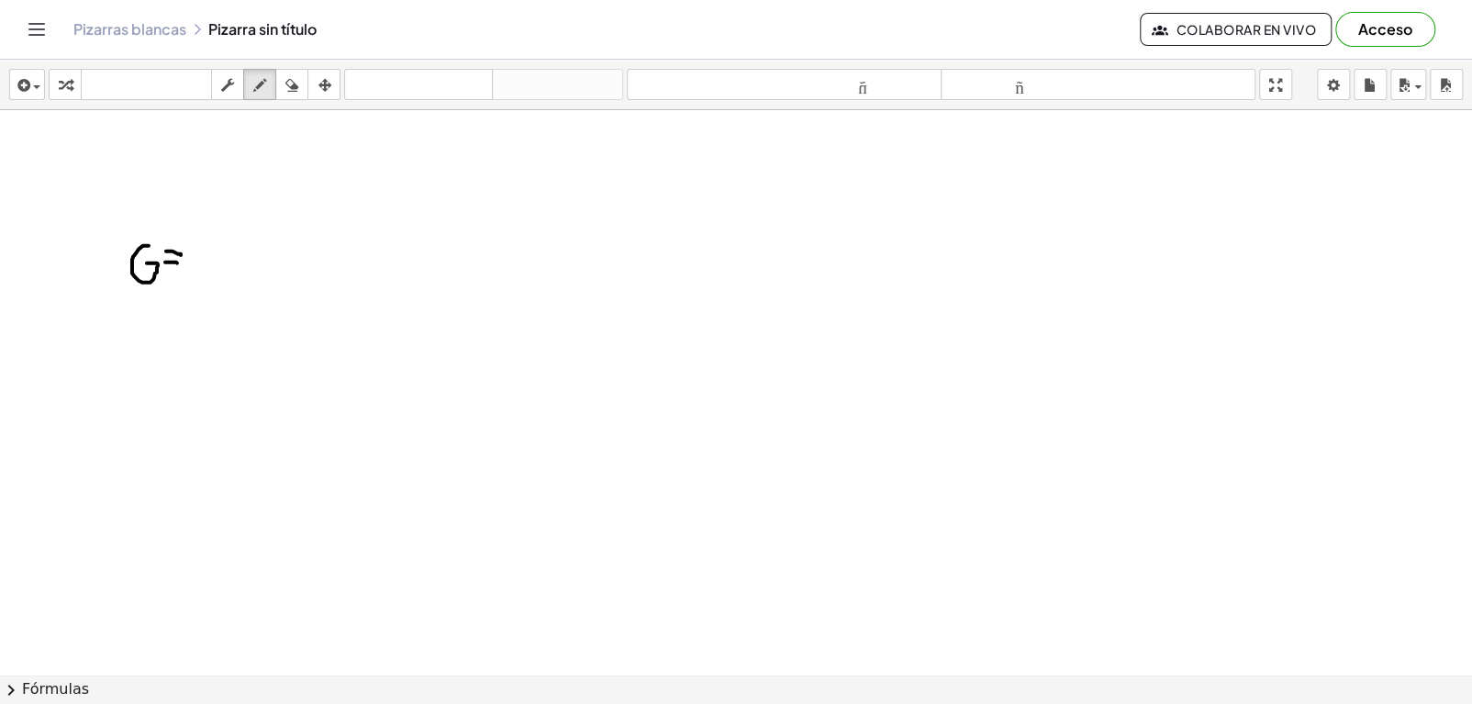
click at [181, 263] on div at bounding box center [738, 716] width 1476 height 1213
drag, startPoint x: 198, startPoint y: 244, endPoint x: 207, endPoint y: 310, distance: 66.6
click at [207, 310] on div at bounding box center [738, 716] width 1476 height 1213
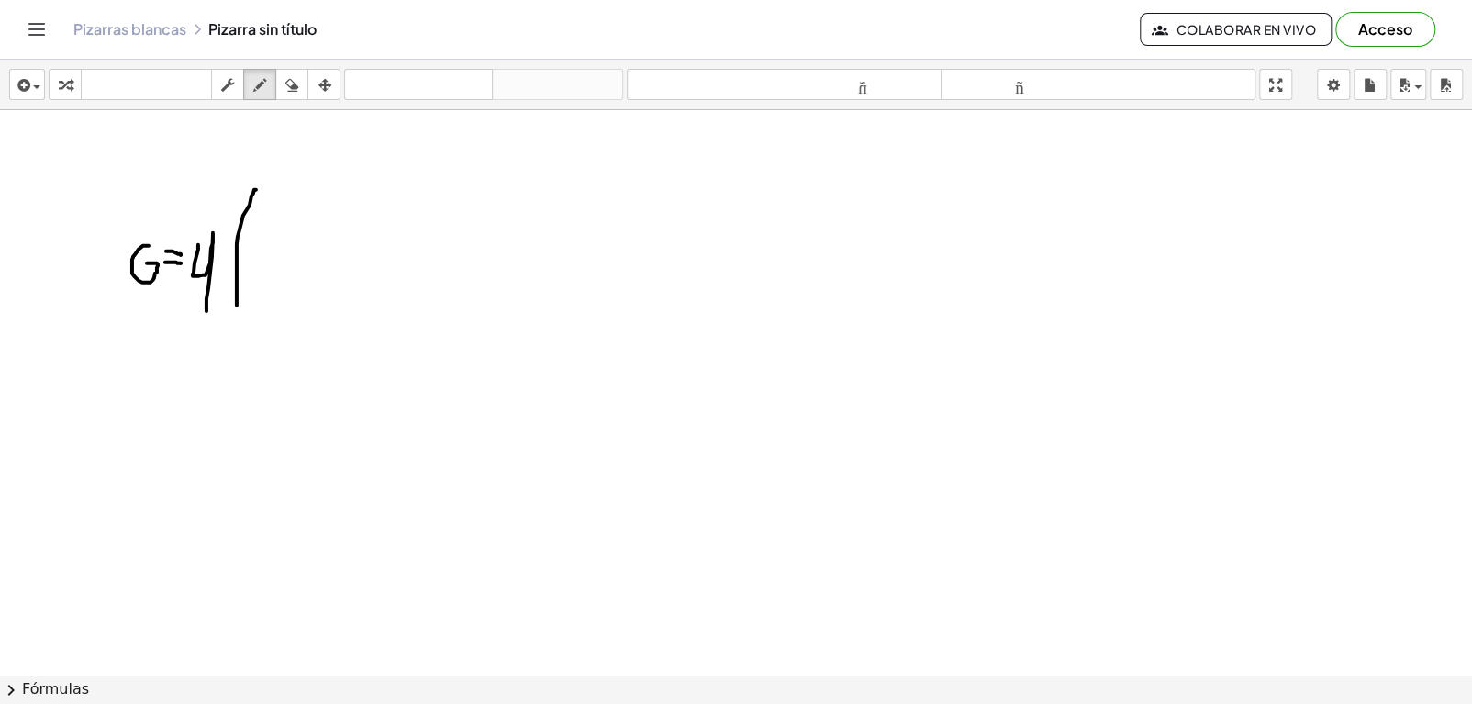
drag, startPoint x: 237, startPoint y: 305, endPoint x: 256, endPoint y: 186, distance: 120.0
click at [256, 186] on div at bounding box center [738, 716] width 1476 height 1213
drag, startPoint x: 256, startPoint y: 186, endPoint x: 255, endPoint y: 319, distance: 132.2
click at [255, 319] on div at bounding box center [738, 716] width 1476 height 1213
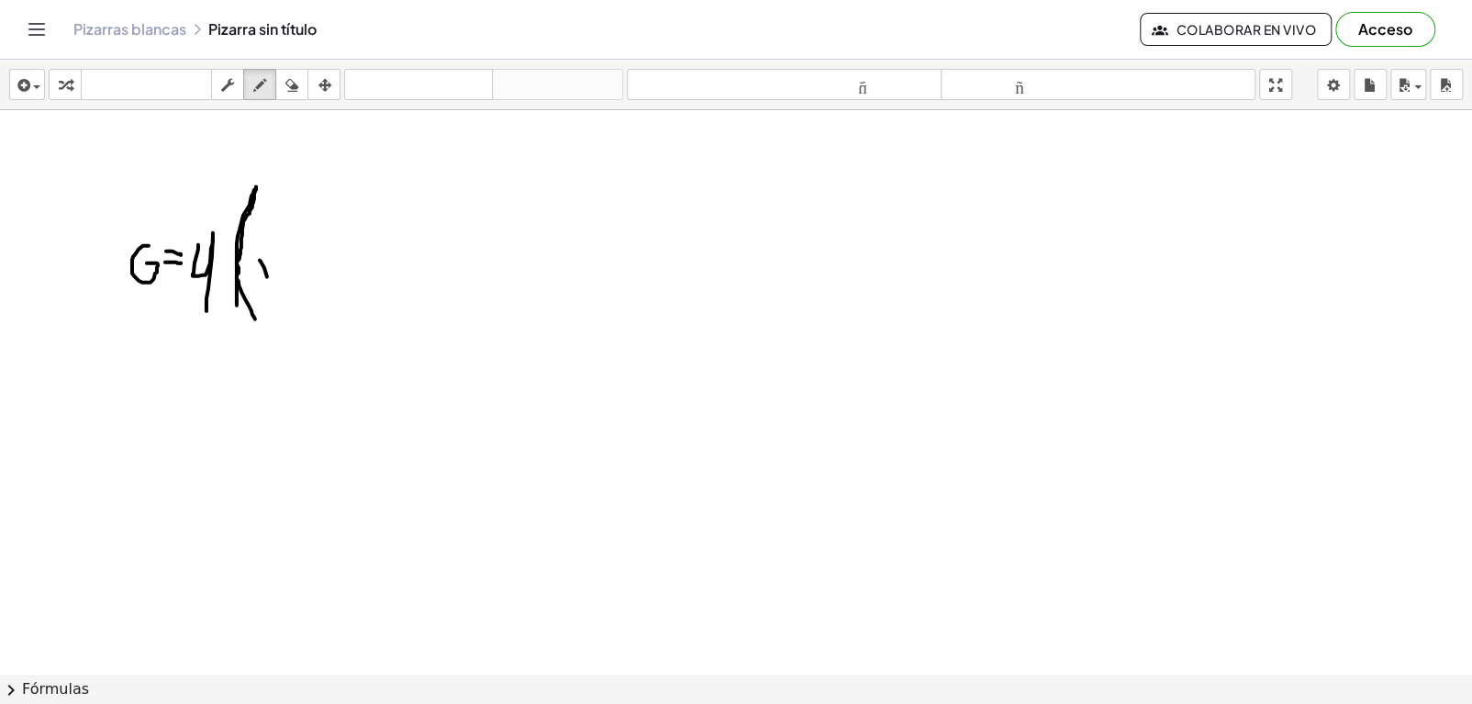
drag, startPoint x: 260, startPoint y: 260, endPoint x: 277, endPoint y: 291, distance: 35.8
click at [277, 291] on div at bounding box center [738, 716] width 1476 height 1213
click at [257, 290] on div at bounding box center [738, 716] width 1476 height 1213
drag, startPoint x: 279, startPoint y: 257, endPoint x: 257, endPoint y: 291, distance: 40.5
click at [257, 291] on div at bounding box center [738, 716] width 1476 height 1213
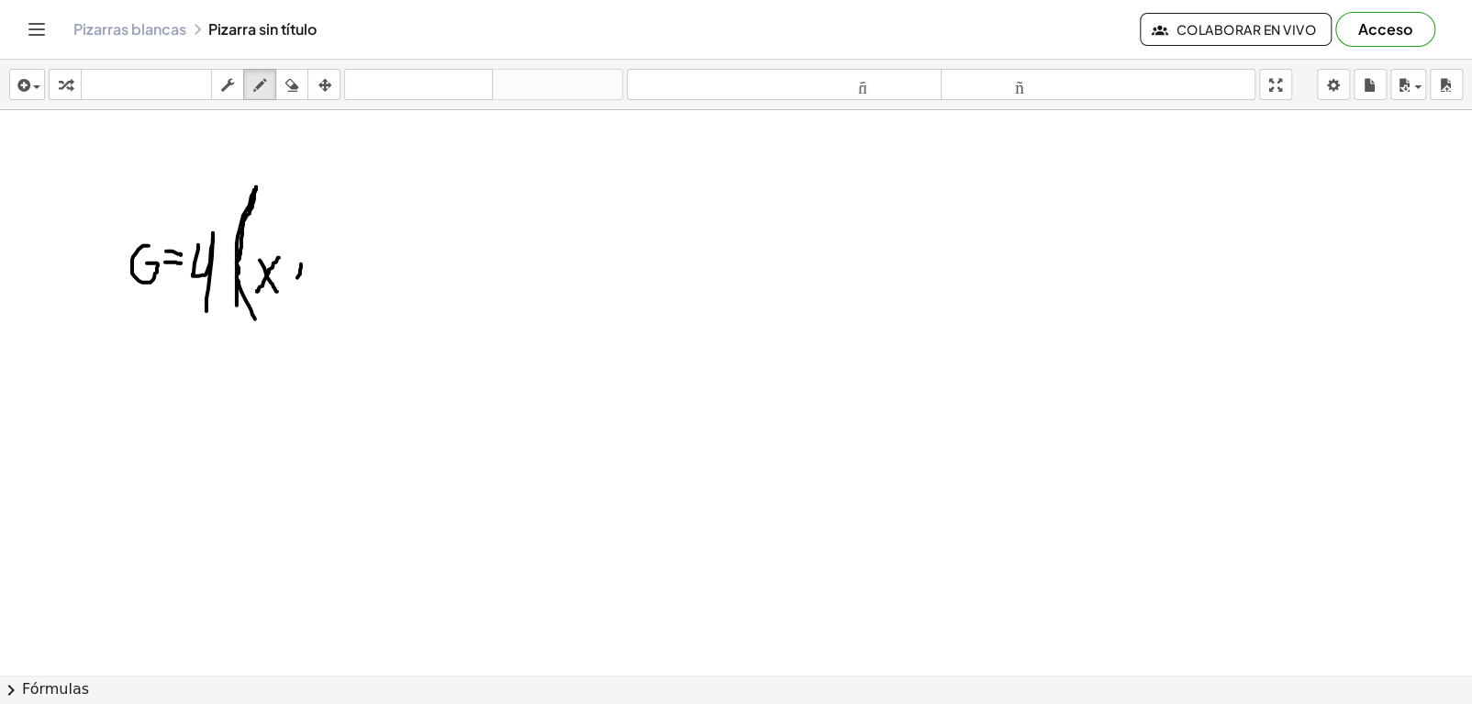
drag, startPoint x: 301, startPoint y: 263, endPoint x: 296, endPoint y: 279, distance: 16.3
click at [296, 279] on div at bounding box center [738, 716] width 1476 height 1213
drag, startPoint x: 292, startPoint y: 269, endPoint x: 308, endPoint y: 269, distance: 15.6
click at [308, 269] on div at bounding box center [738, 716] width 1476 height 1213
click at [328, 250] on div at bounding box center [738, 716] width 1476 height 1213
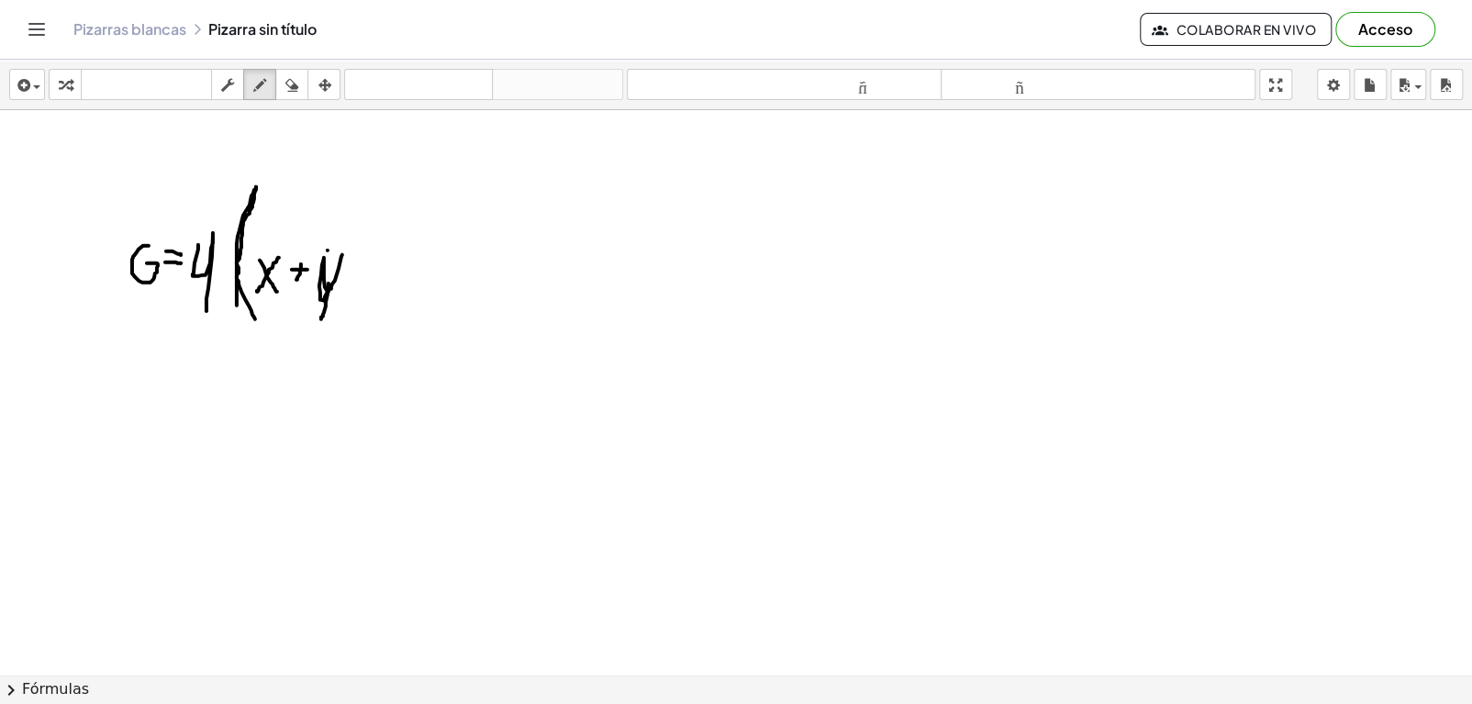
drag, startPoint x: 342, startPoint y: 254, endPoint x: 321, endPoint y: 319, distance: 67.6
click at [321, 319] on div at bounding box center [738, 716] width 1476 height 1213
click at [296, 83] on icon "button" at bounding box center [291, 85] width 13 height 22
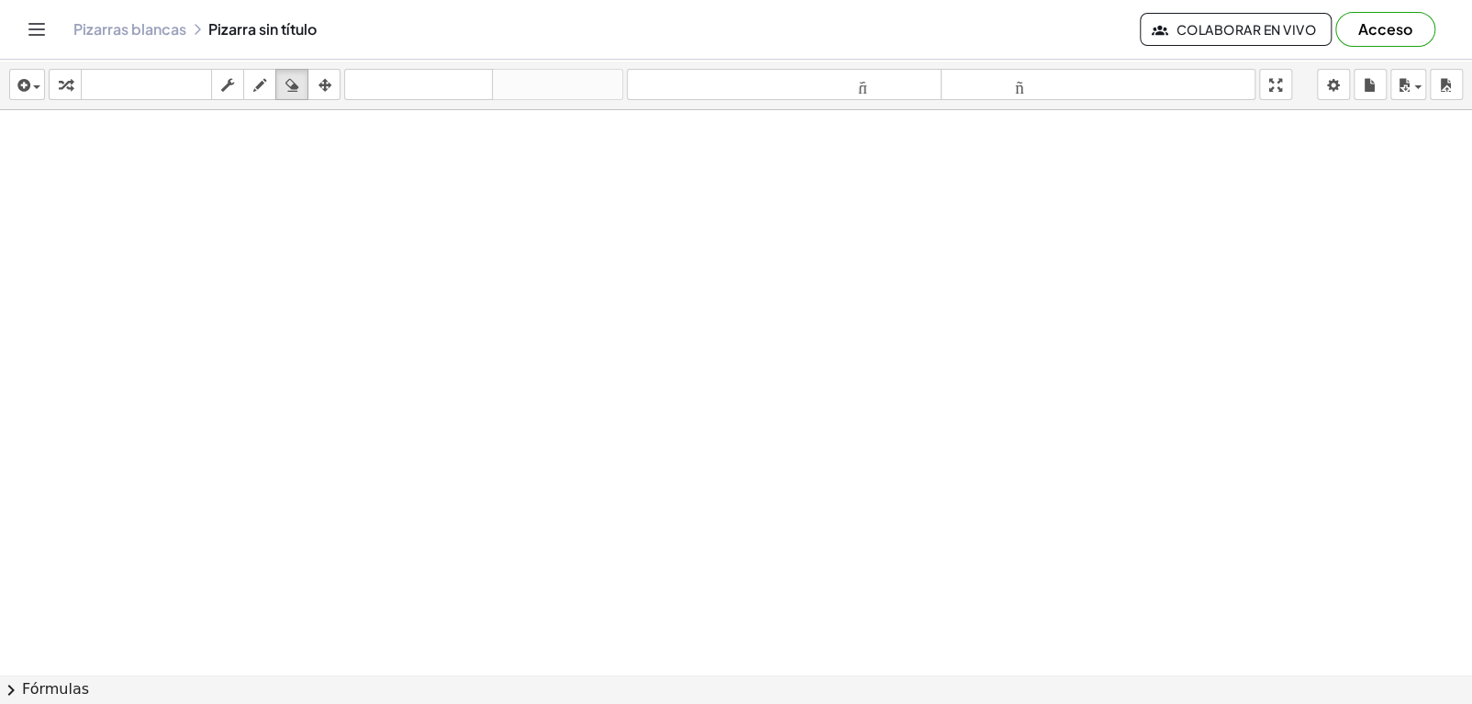
drag, startPoint x: 319, startPoint y: 232, endPoint x: 883, endPoint y: -62, distance: 636.0
click at [883, 0] on html "Actividades matemáticas fáciles de comprender Empezar Banco de actividades Trab…" at bounding box center [736, 352] width 1472 height 704
